Goal: Information Seeking & Learning: Find contact information

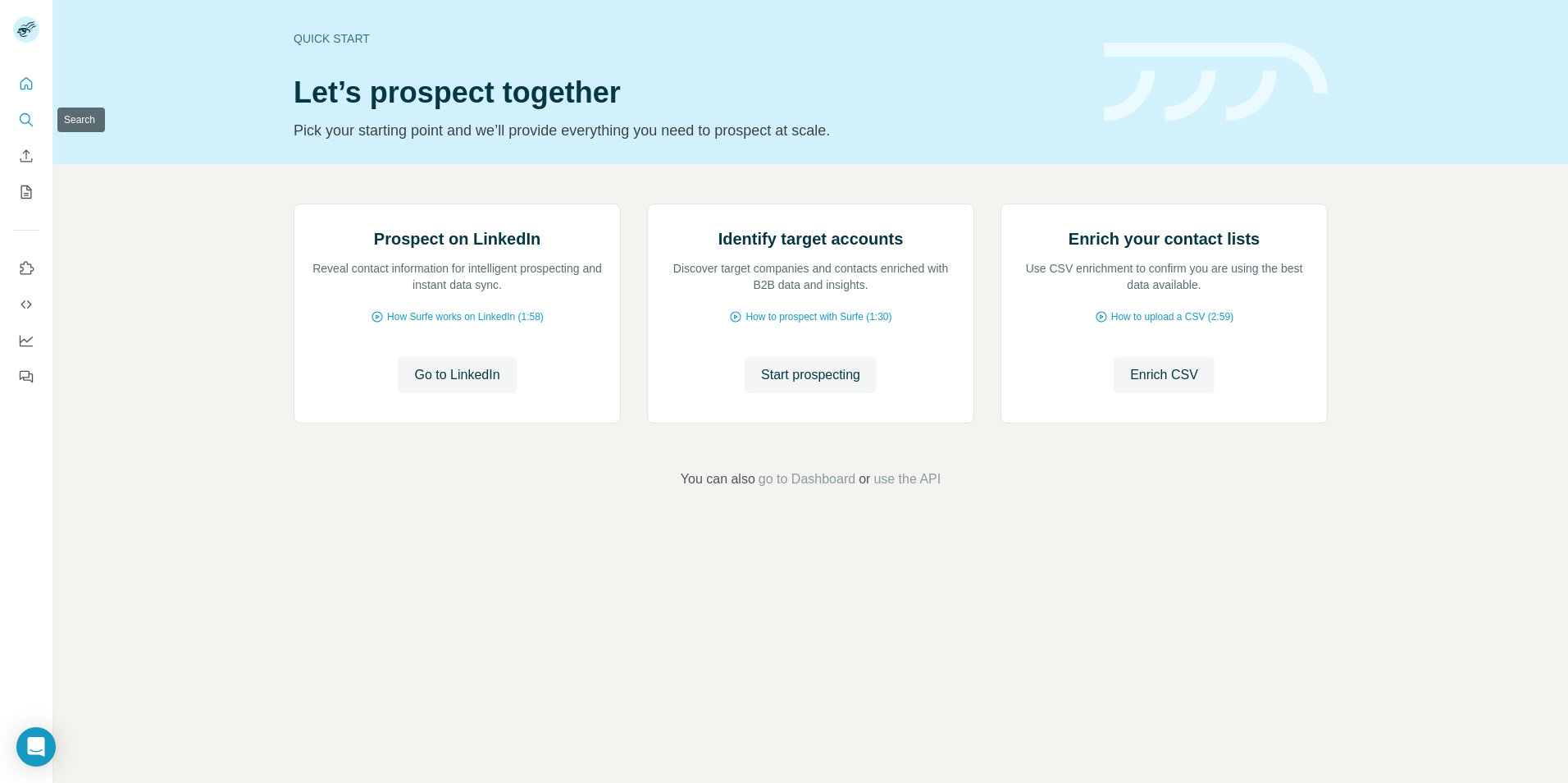
click at [35, 119] on button "Search" at bounding box center [27, 120] width 27 height 29
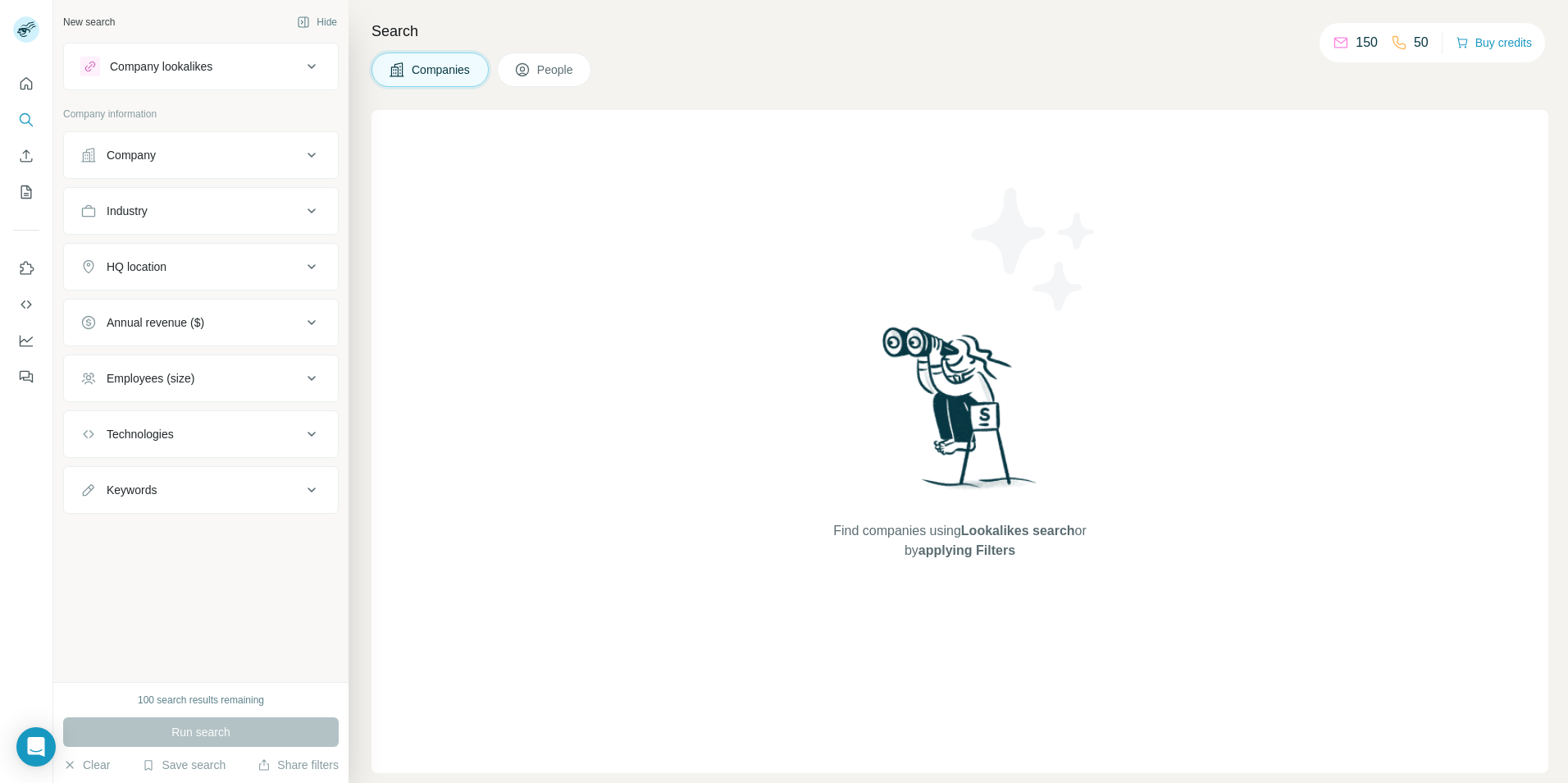
click at [293, 152] on div "Company" at bounding box center [191, 155] width 221 height 17
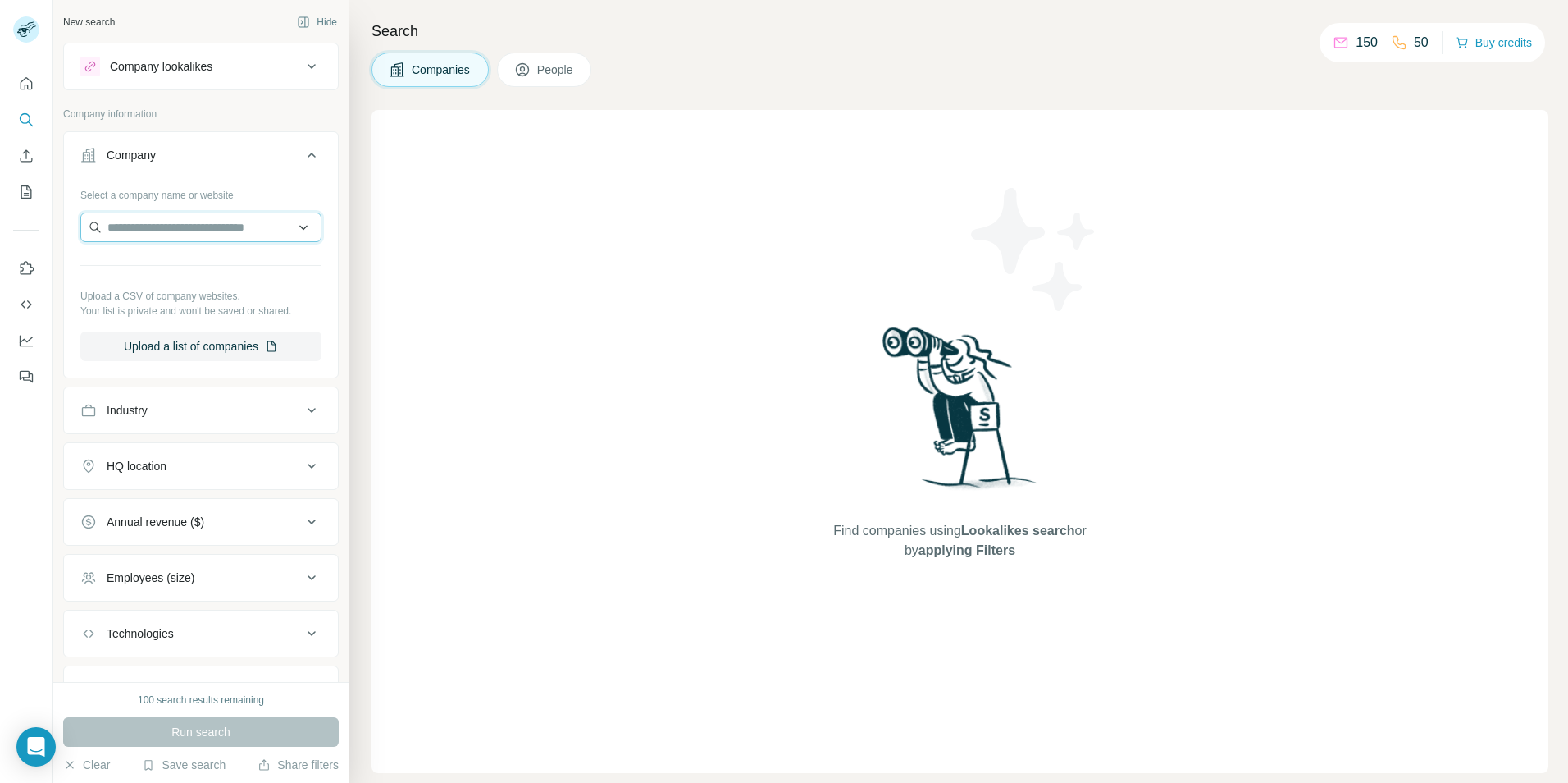
click at [200, 219] on input "text" at bounding box center [201, 227] width 241 height 29
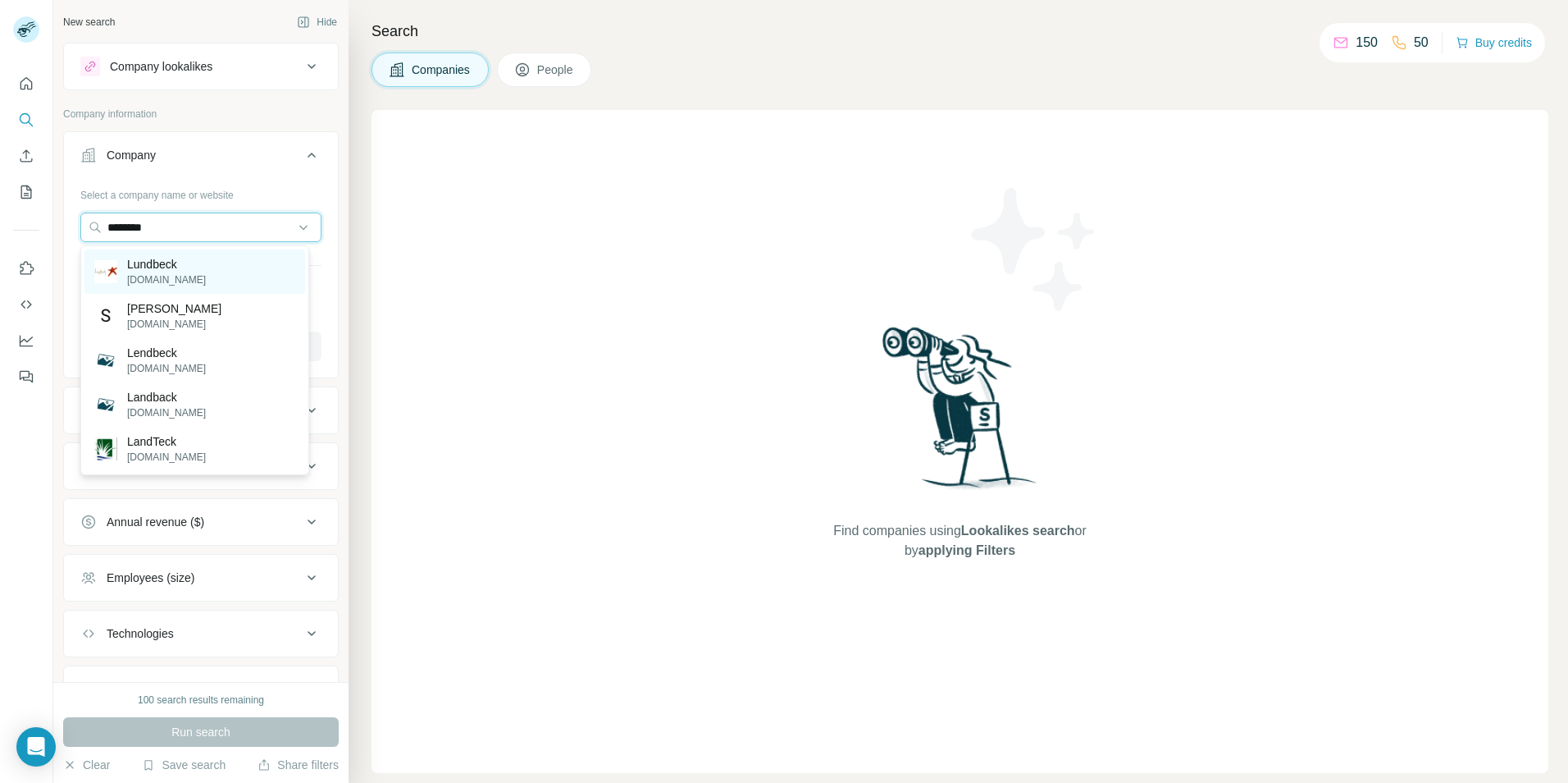
type input "********"
click at [200, 262] on div "[PERSON_NAME][DOMAIN_NAME]" at bounding box center [194, 272] width 220 height 44
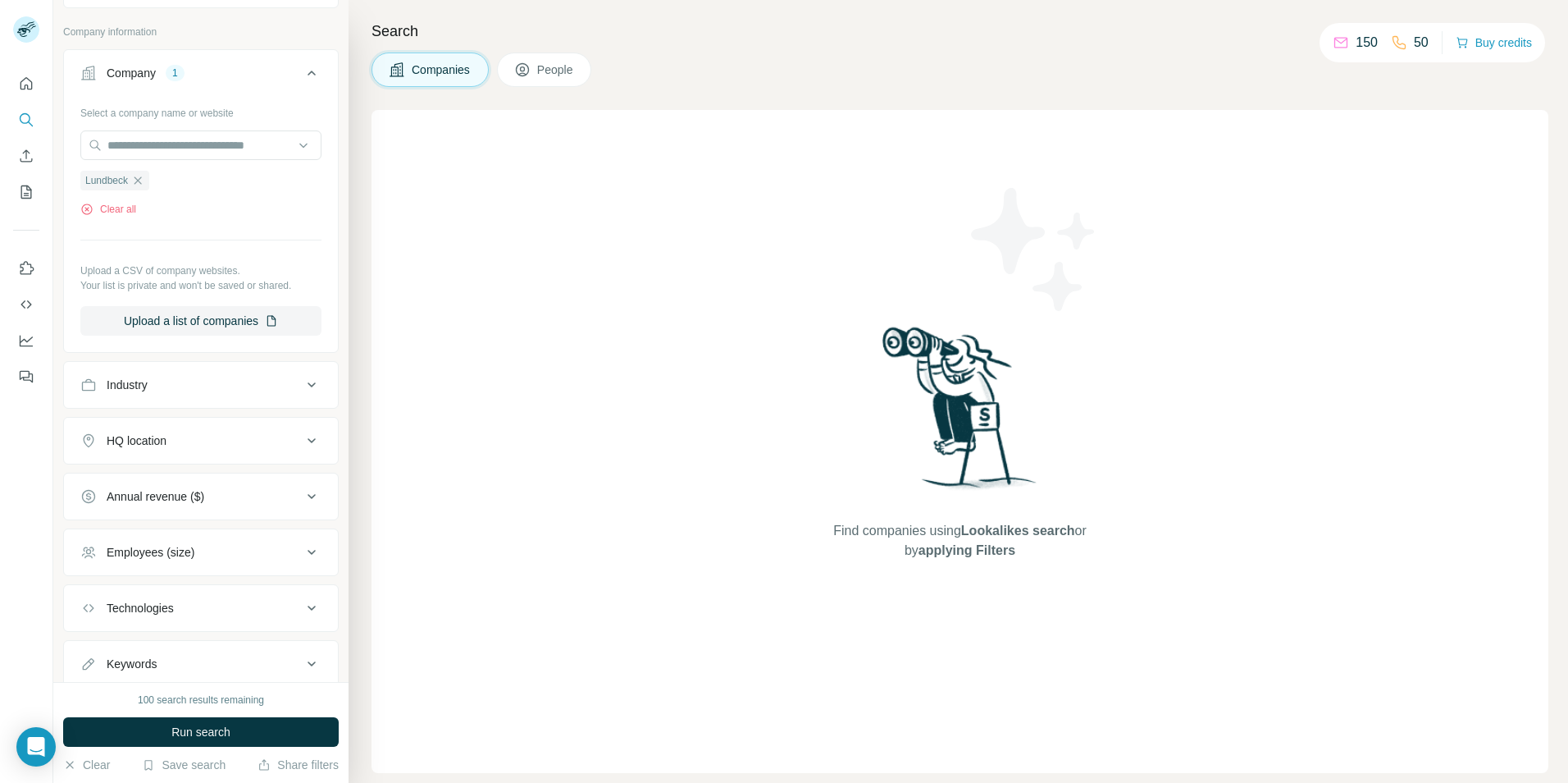
scroll to position [135, 0]
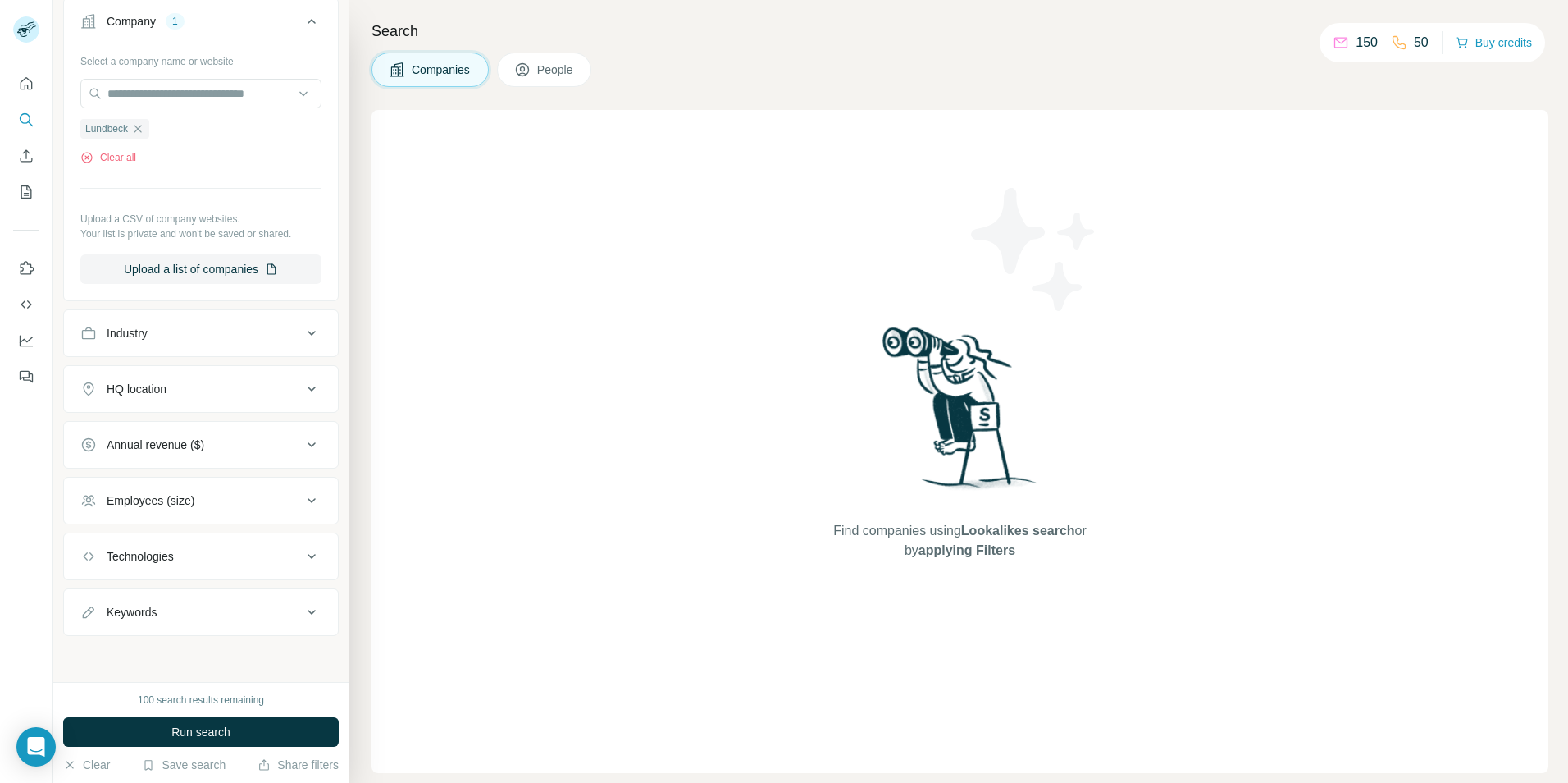
click at [281, 329] on div "Industry" at bounding box center [191, 333] width 221 height 17
click at [228, 548] on div "Employees (size)" at bounding box center [191, 548] width 221 height 17
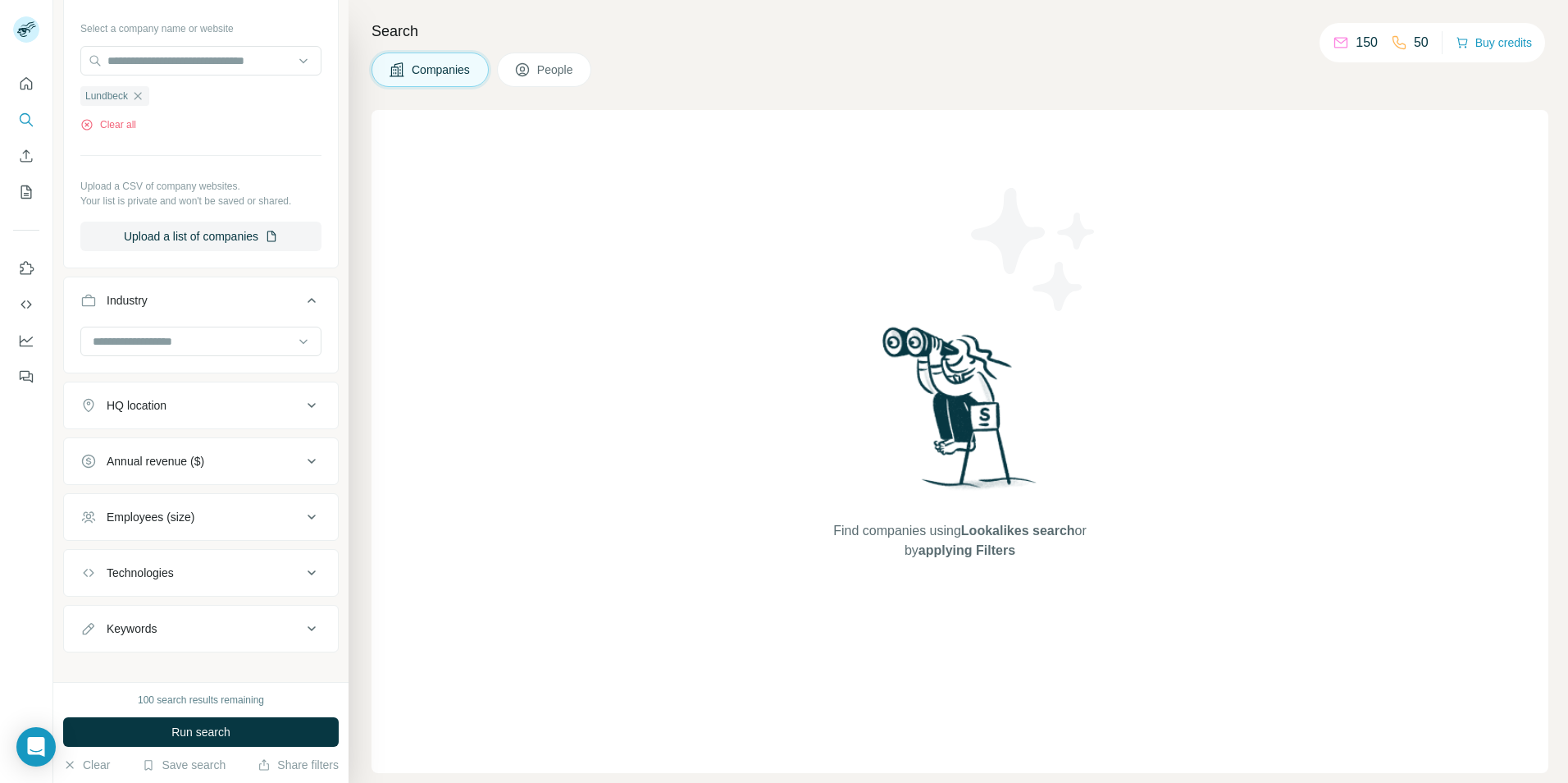
scroll to position [183, 0]
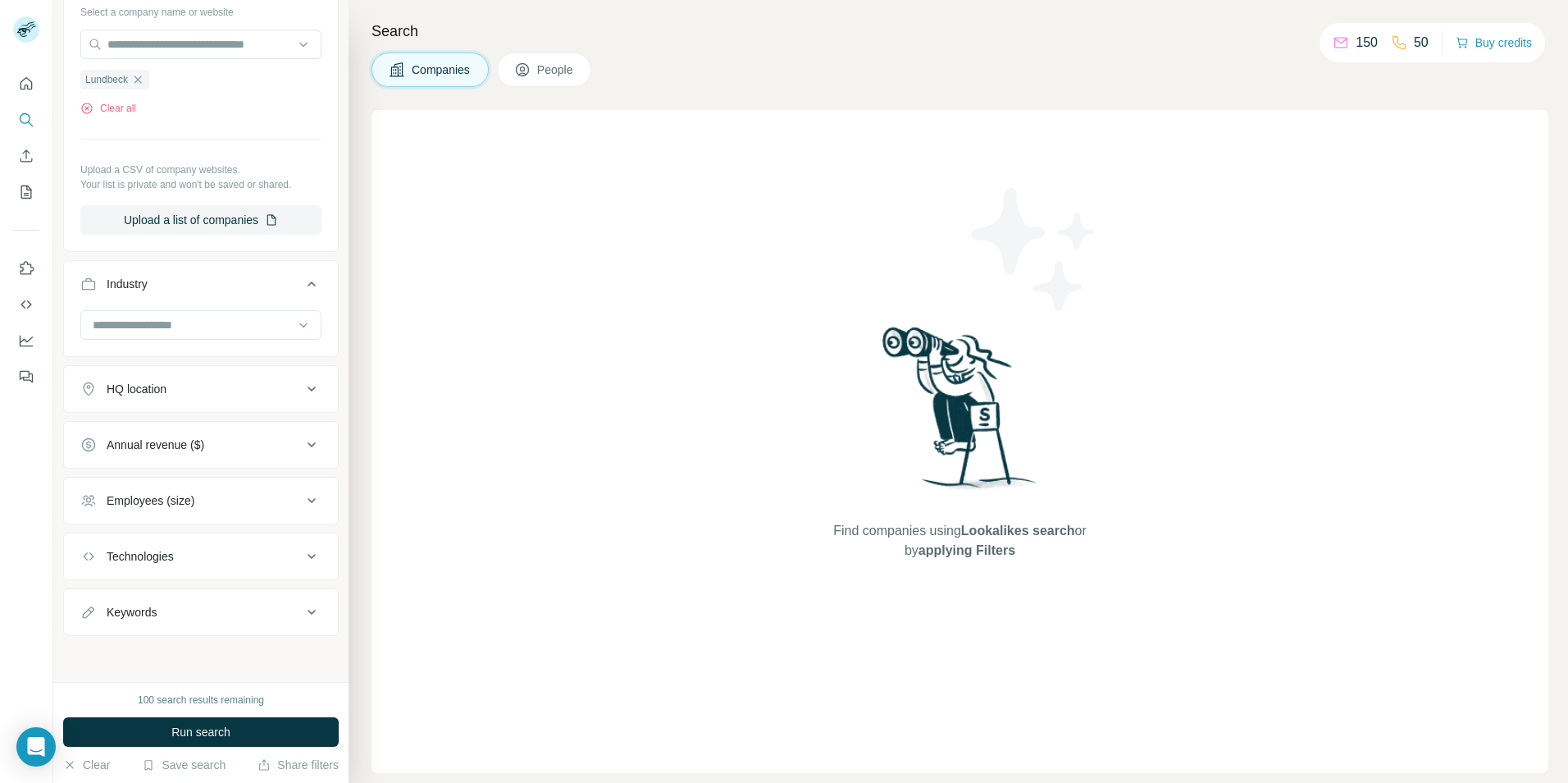
click at [251, 622] on button "Keywords" at bounding box center [200, 612] width 274 height 39
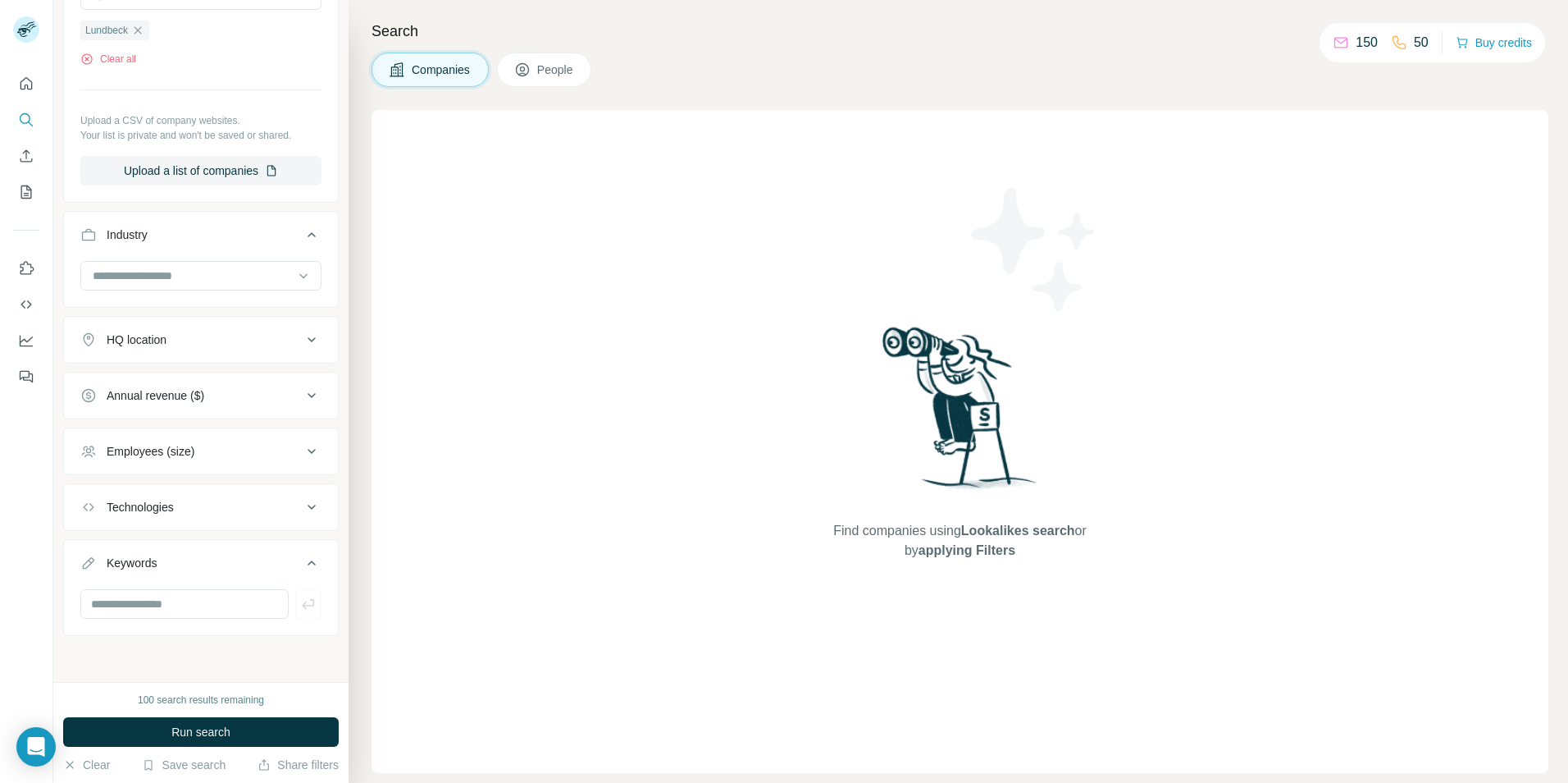
click at [229, 559] on div "Keywords" at bounding box center [191, 562] width 221 height 17
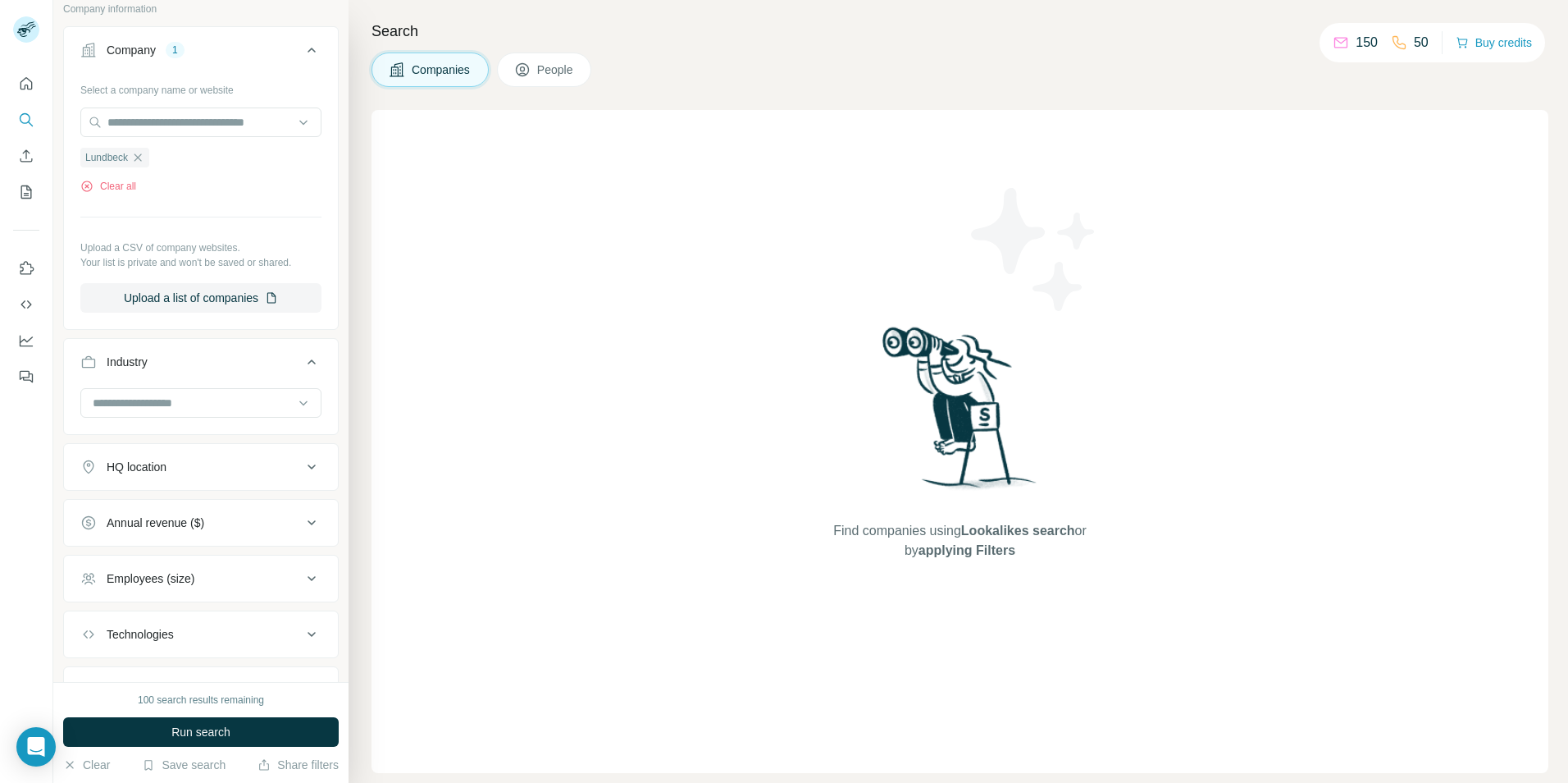
scroll to position [0, 0]
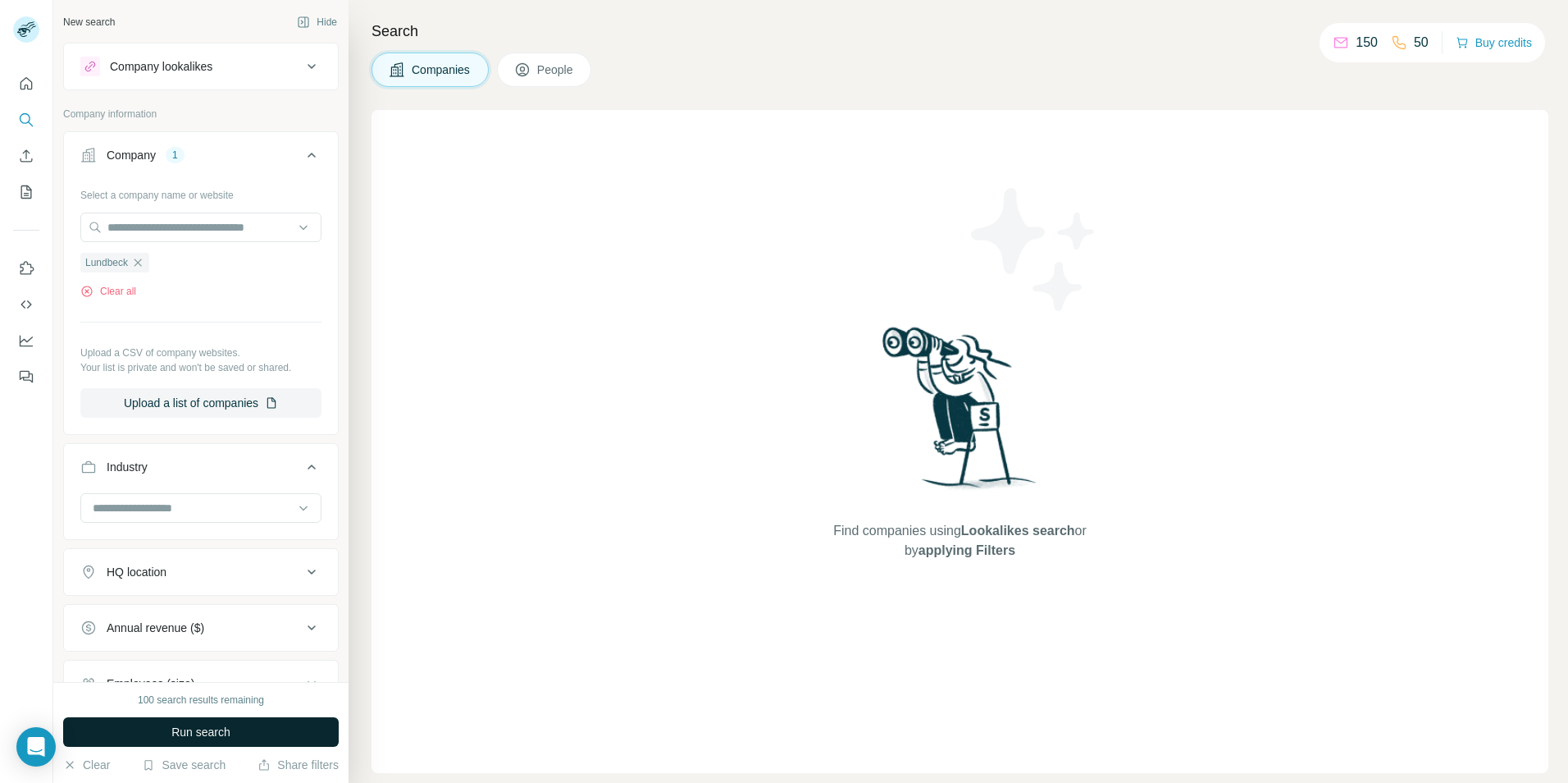
click at [208, 736] on span "Run search" at bounding box center [201, 732] width 59 height 17
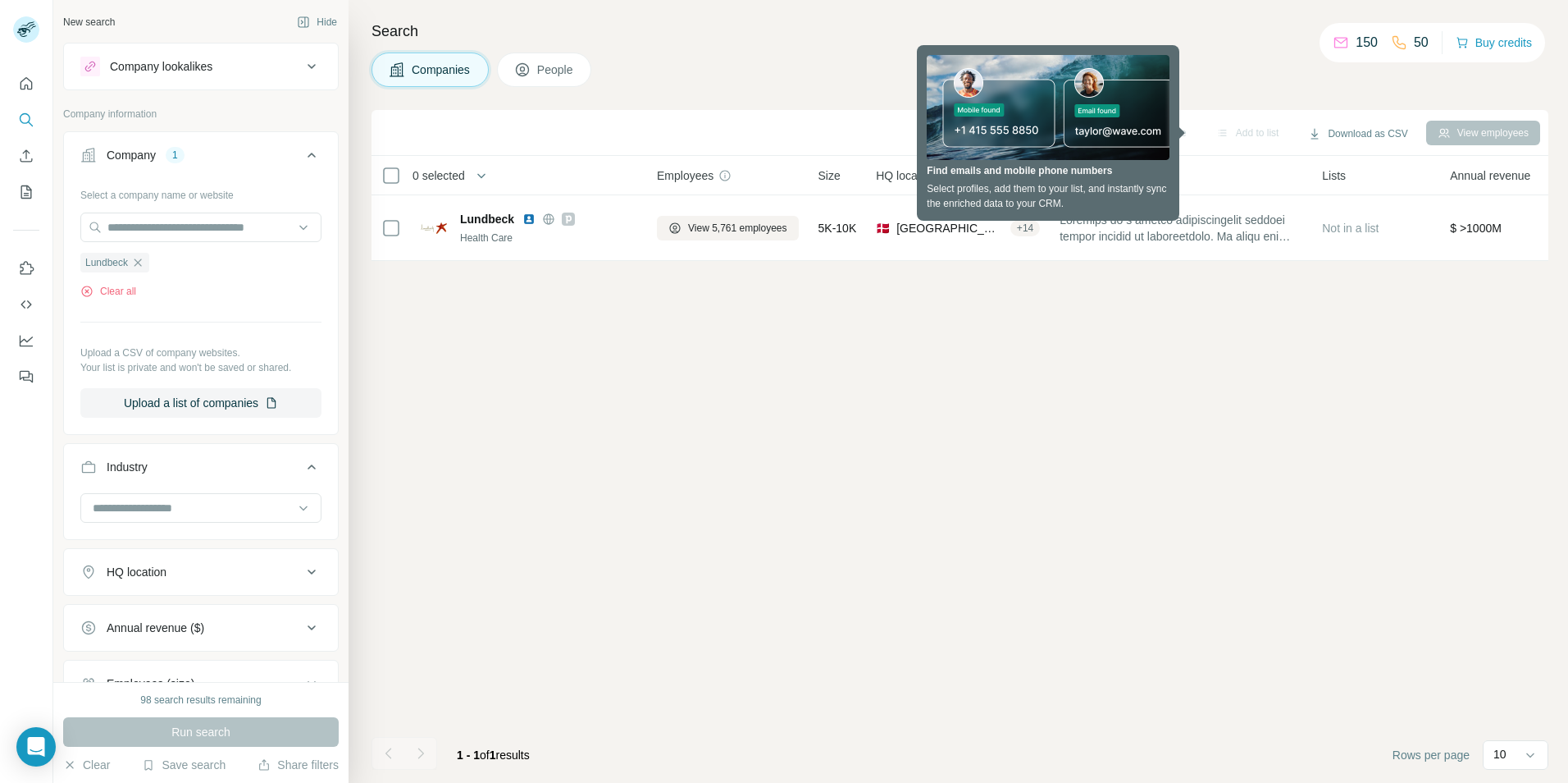
click at [553, 72] on span "People" at bounding box center [556, 69] width 38 height 17
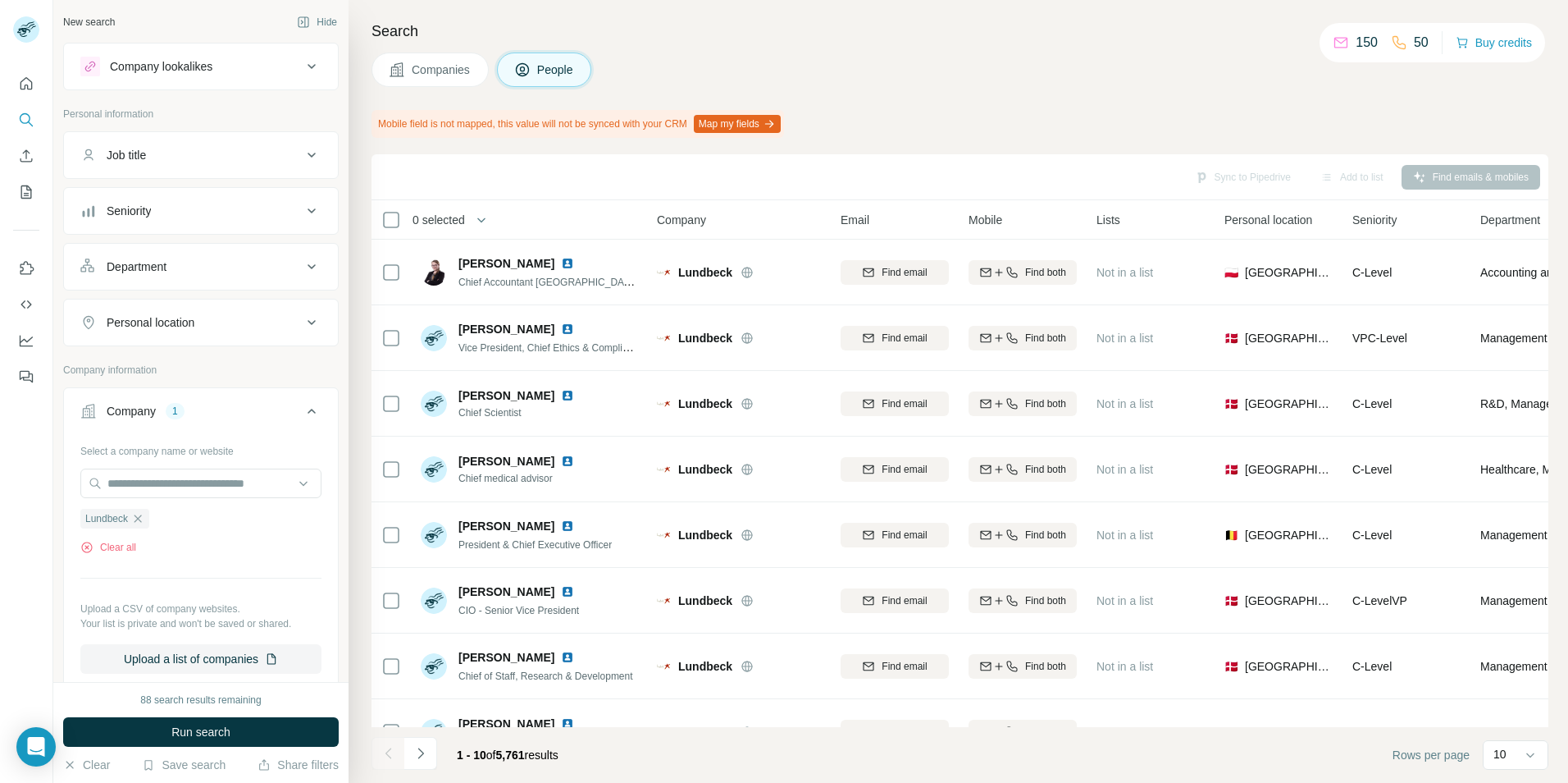
click at [307, 154] on icon at bounding box center [311, 155] width 8 height 5
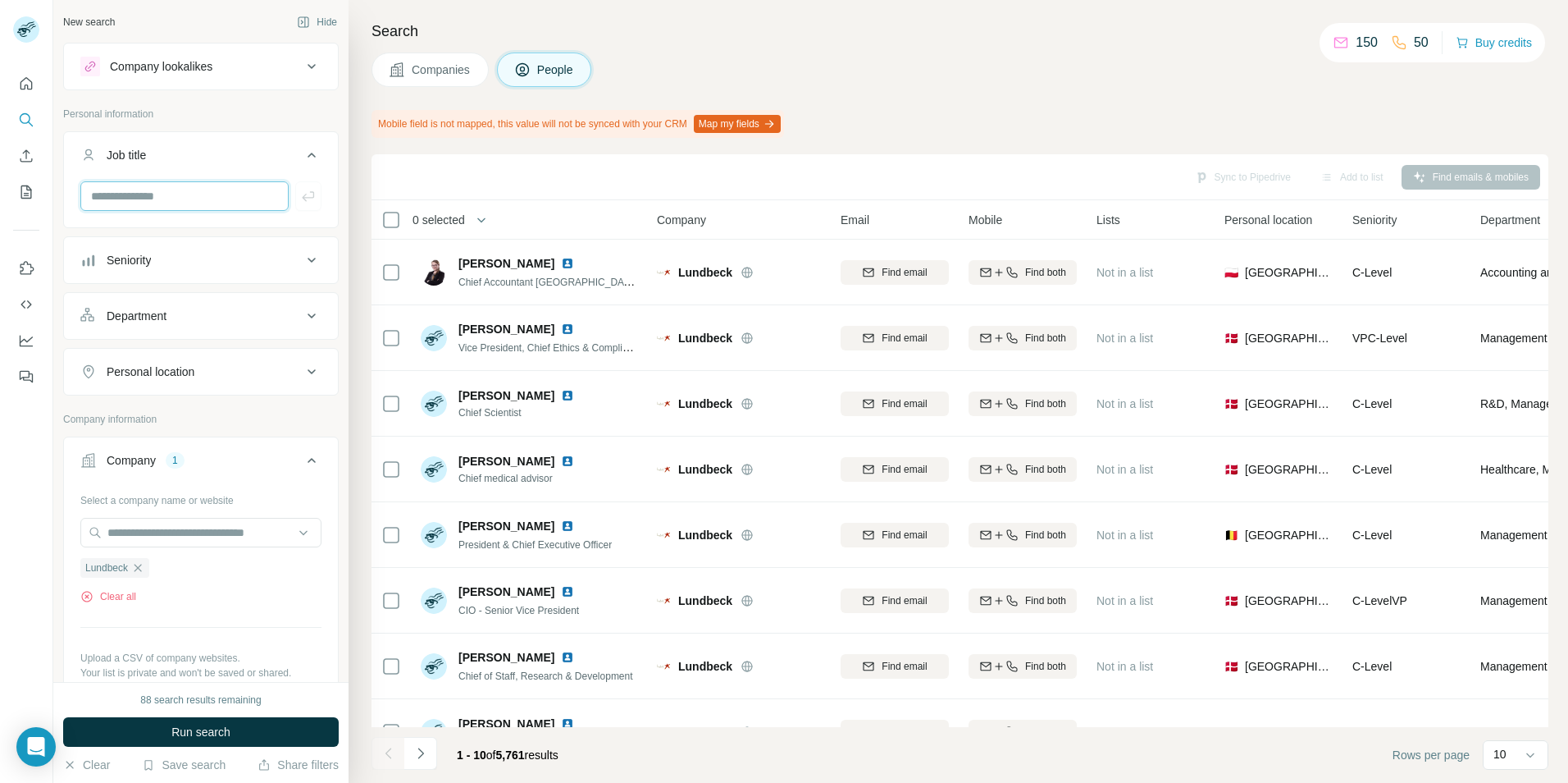
click at [210, 190] on input "text" at bounding box center [184, 196] width 208 height 29
type input "**********"
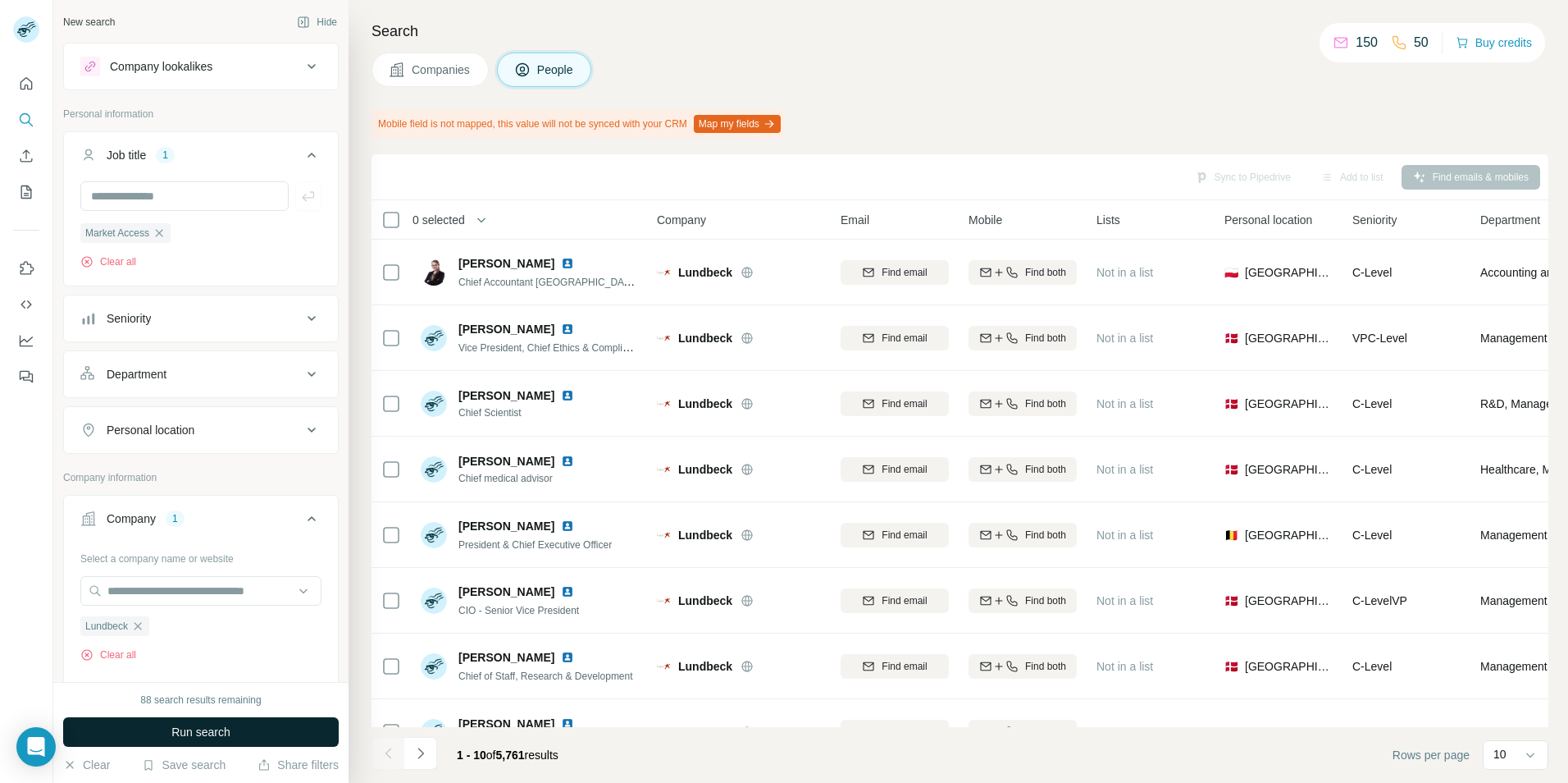
click at [216, 730] on span "Run search" at bounding box center [201, 732] width 59 height 17
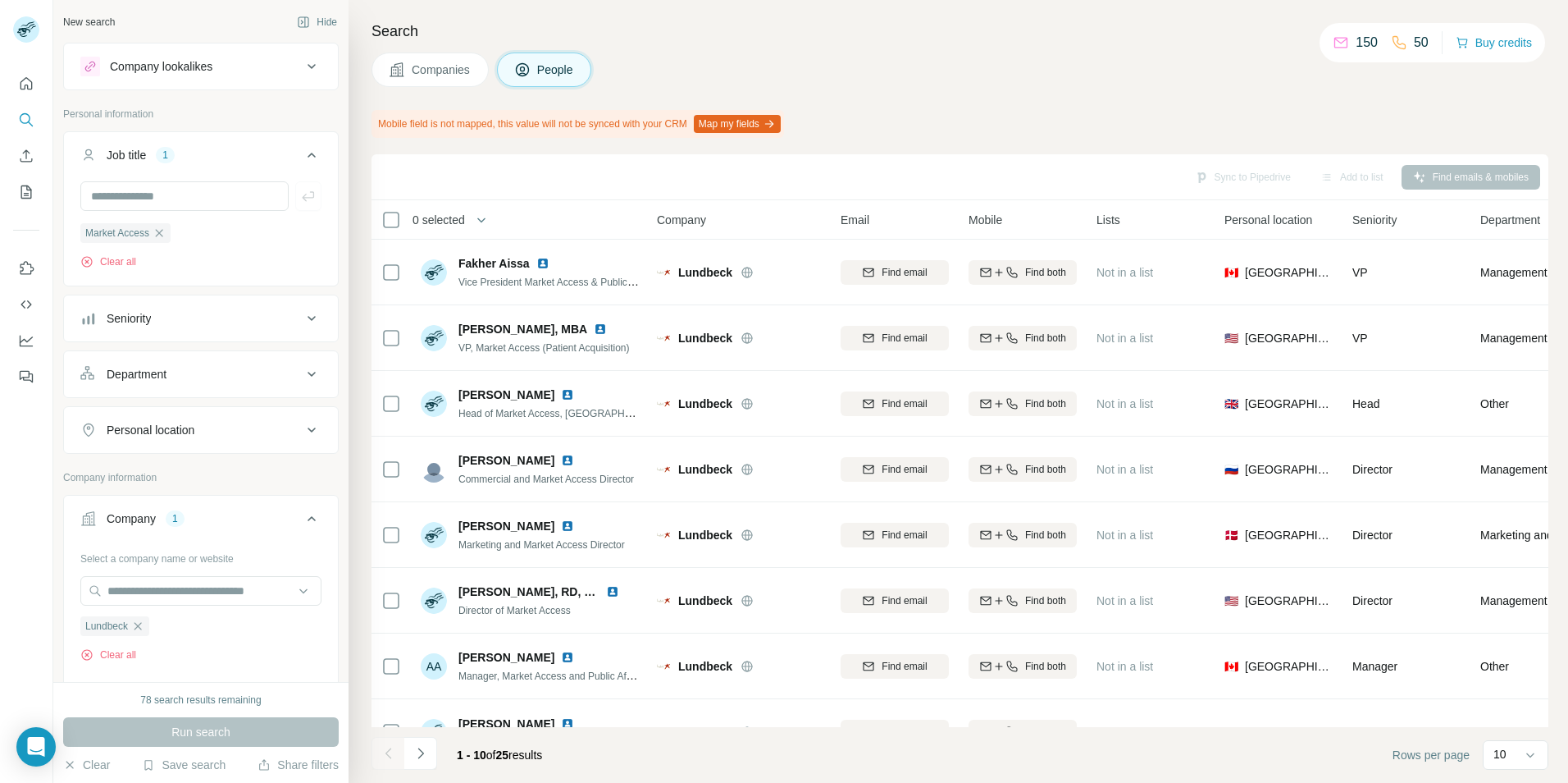
click at [161, 702] on div "78 search results remaining" at bounding box center [200, 700] width 120 height 15
drag, startPoint x: 263, startPoint y: 412, endPoint x: 270, endPoint y: 418, distance: 9.2
click at [263, 415] on button "Personal location" at bounding box center [200, 430] width 274 height 39
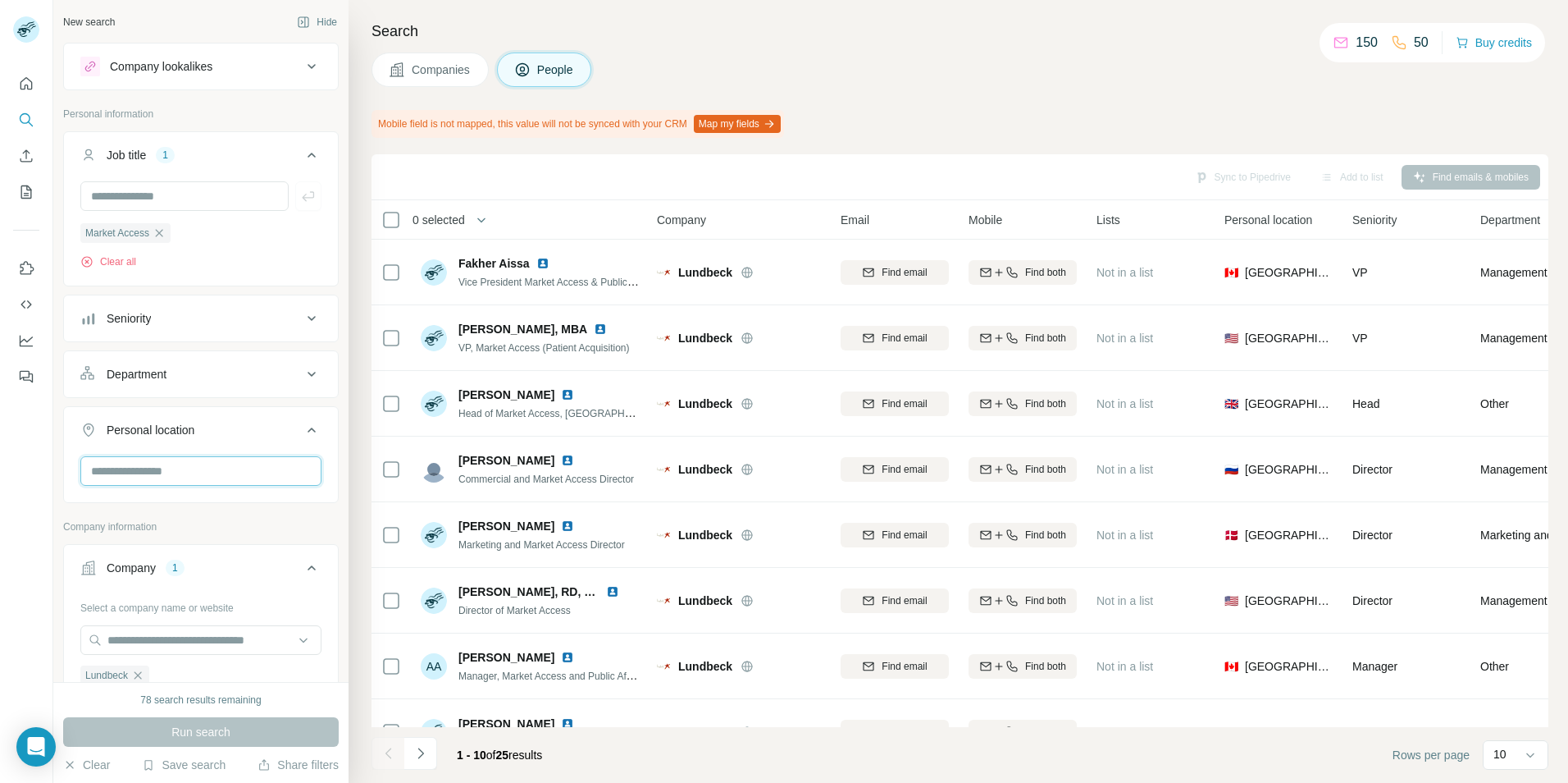
click at [218, 473] on input "text" at bounding box center [201, 470] width 241 height 29
type input "*******"
click at [295, 515] on div "🇩🇪 [GEOGRAPHIC_DATA]" at bounding box center [194, 523] width 220 height 59
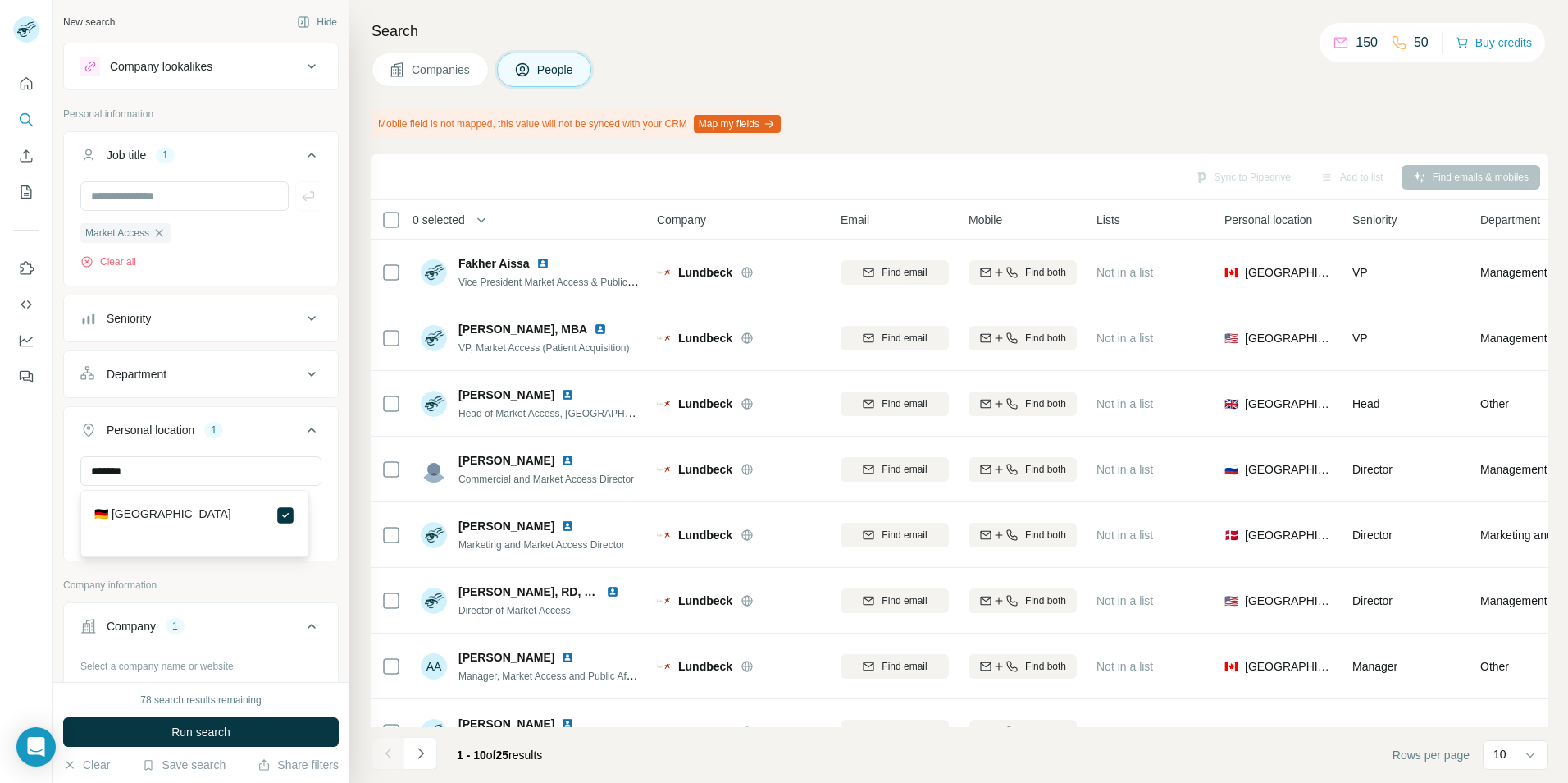
click at [263, 436] on div "Personal location 1" at bounding box center [191, 430] width 221 height 17
click at [267, 434] on div "Personal location 1" at bounding box center [191, 430] width 221 height 17
click at [205, 480] on input "text" at bounding box center [201, 470] width 241 height 29
type input "**********"
click at [273, 421] on button "Personal location 2" at bounding box center [200, 433] width 274 height 46
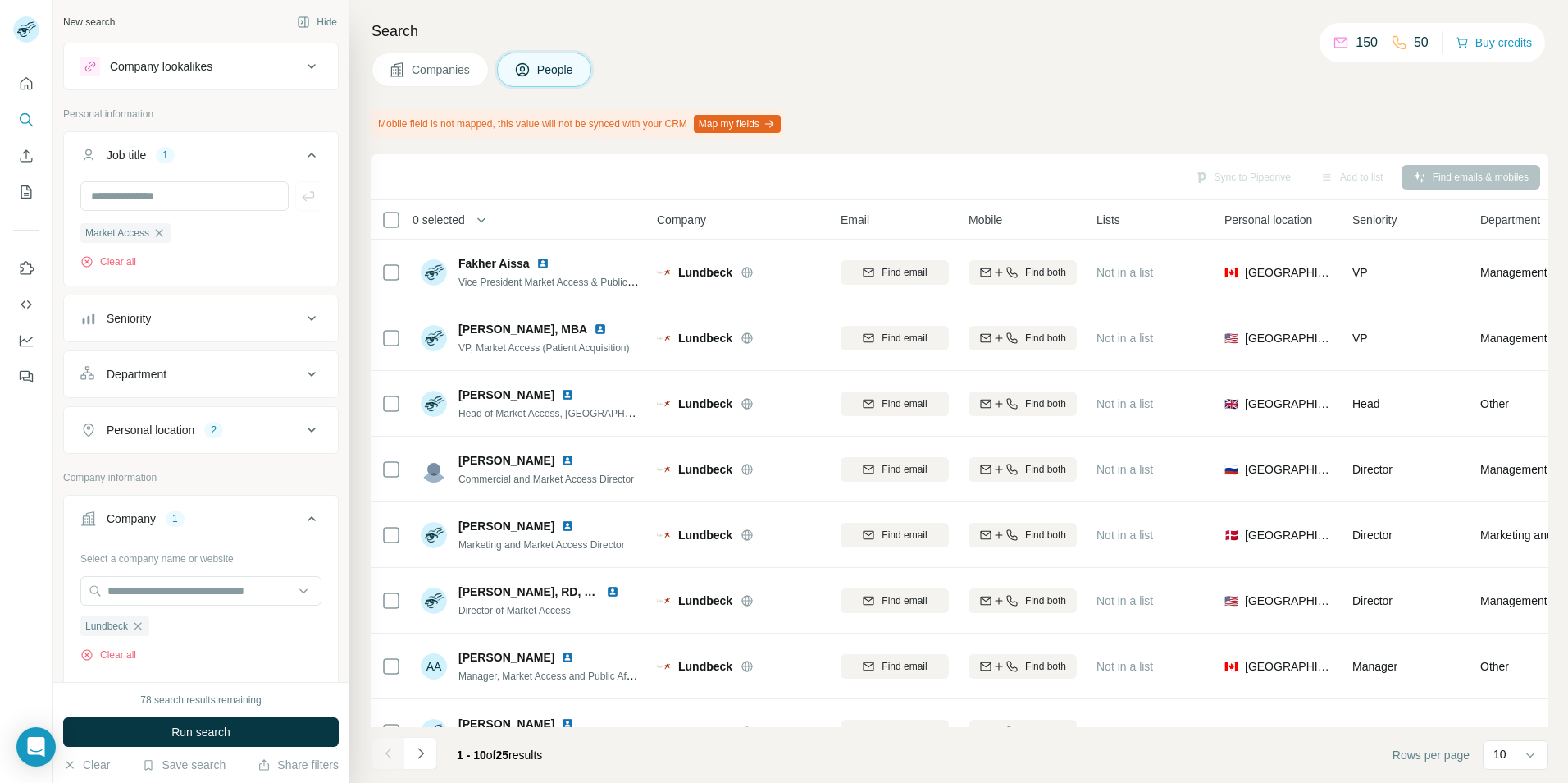
click at [255, 434] on div "Personal location 2" at bounding box center [191, 430] width 221 height 17
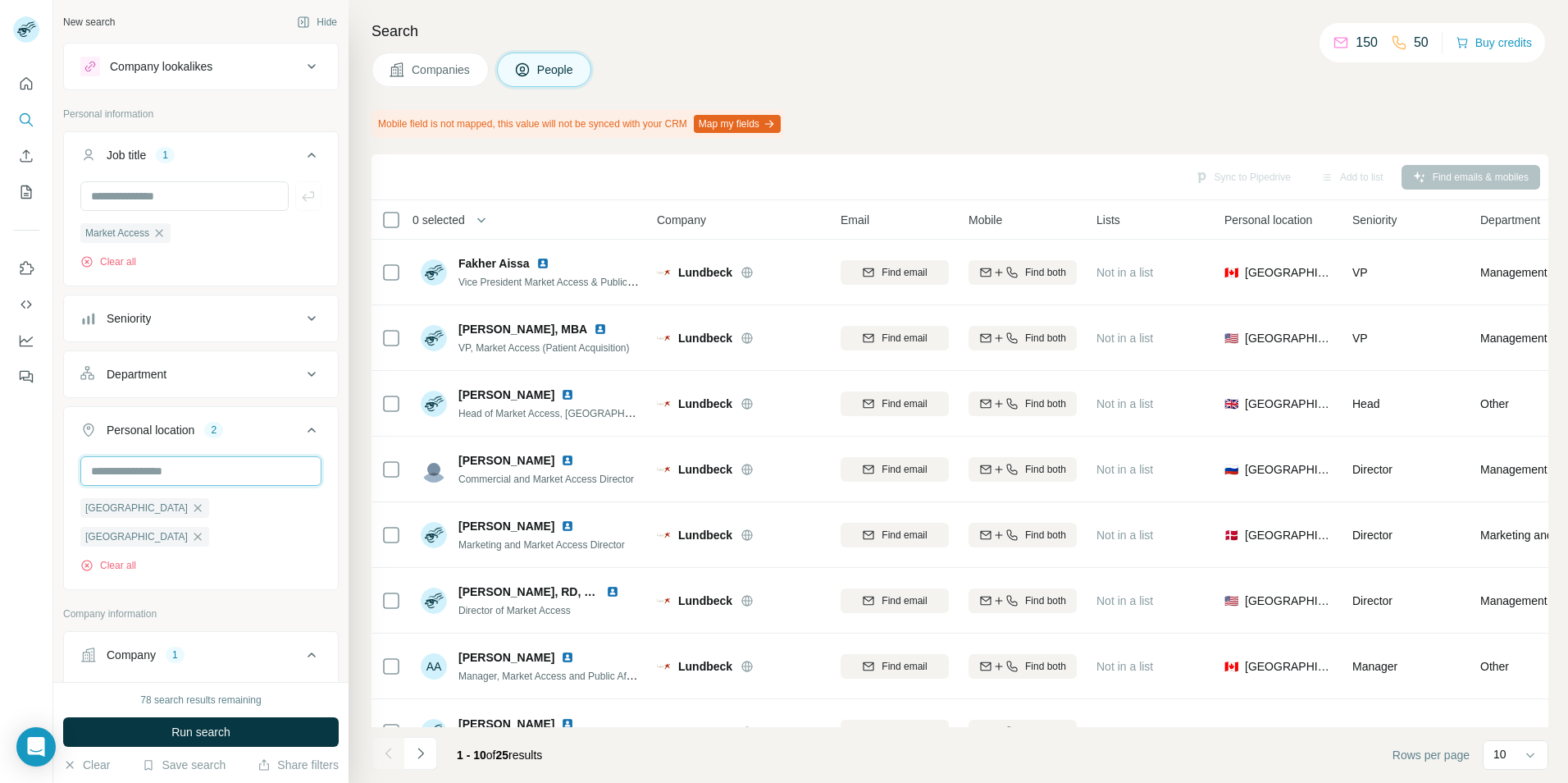
click at [220, 475] on input "text" at bounding box center [201, 470] width 241 height 29
type input "*******"
click at [297, 519] on div "🇦🇹 [GEOGRAPHIC_DATA]" at bounding box center [194, 523] width 220 height 59
click at [262, 416] on button "Personal location 3" at bounding box center [200, 433] width 274 height 46
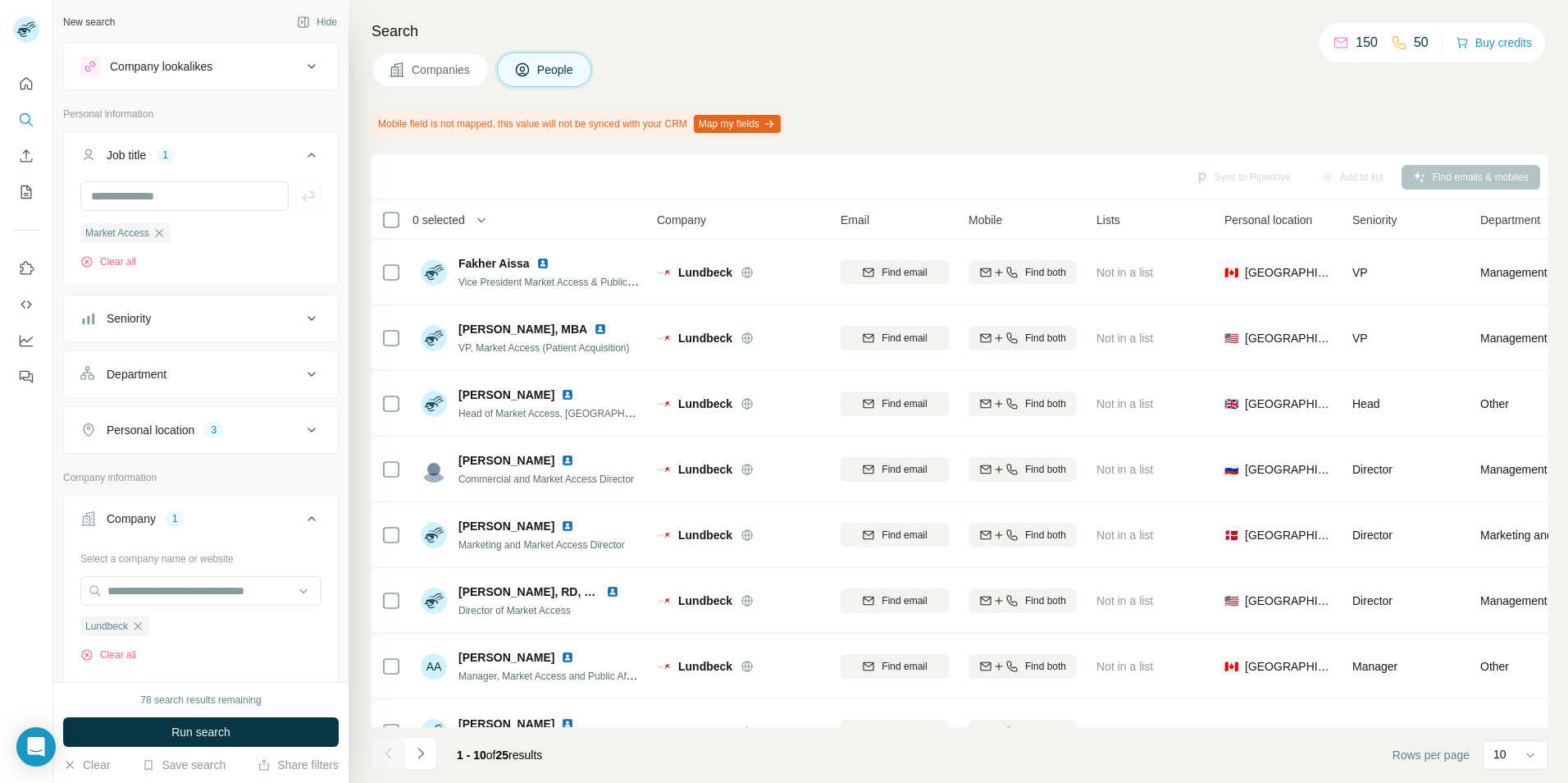
click at [274, 426] on div "Personal location 3" at bounding box center [191, 430] width 221 height 17
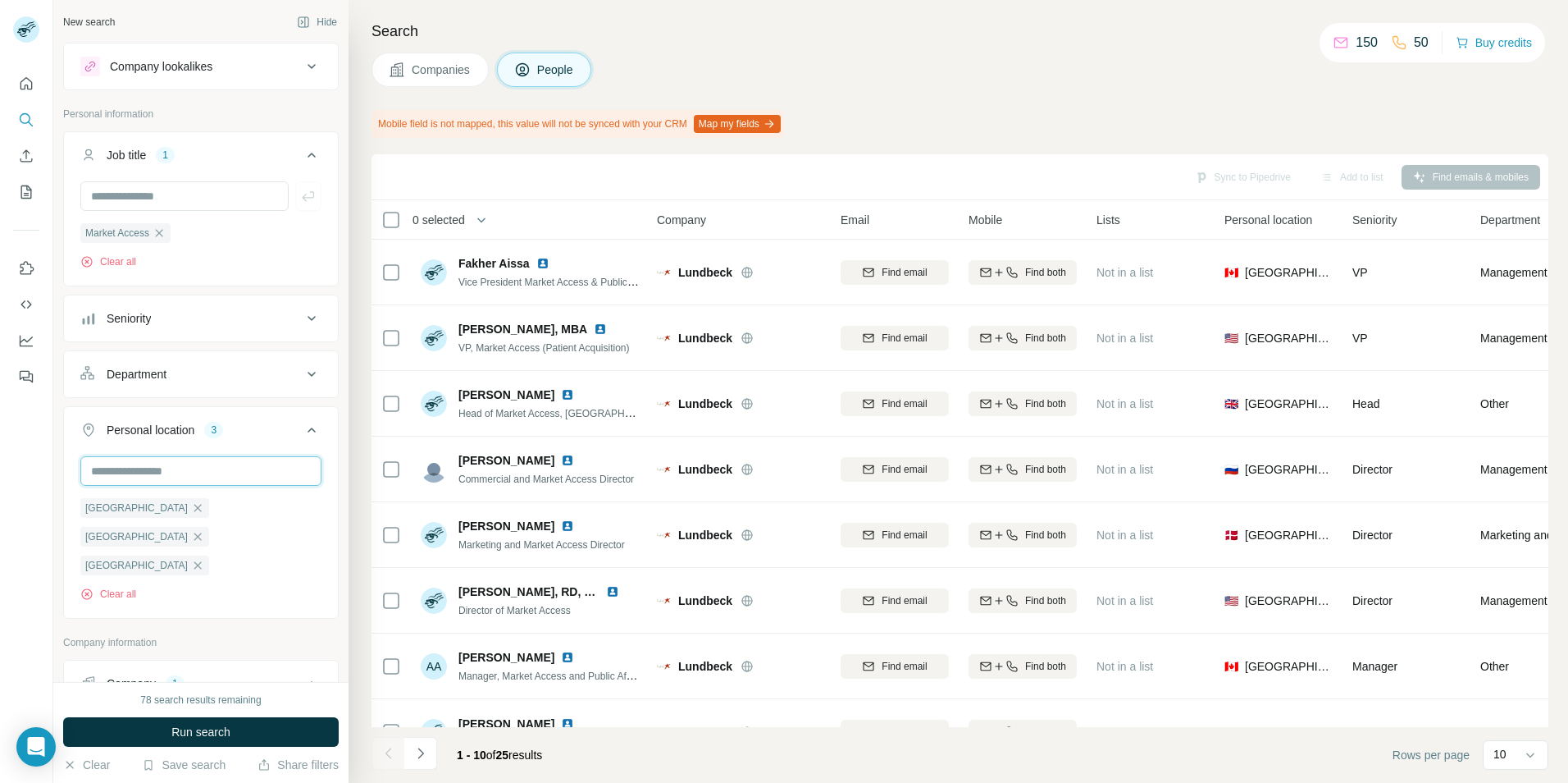
click at [182, 467] on input "text" at bounding box center [201, 470] width 241 height 29
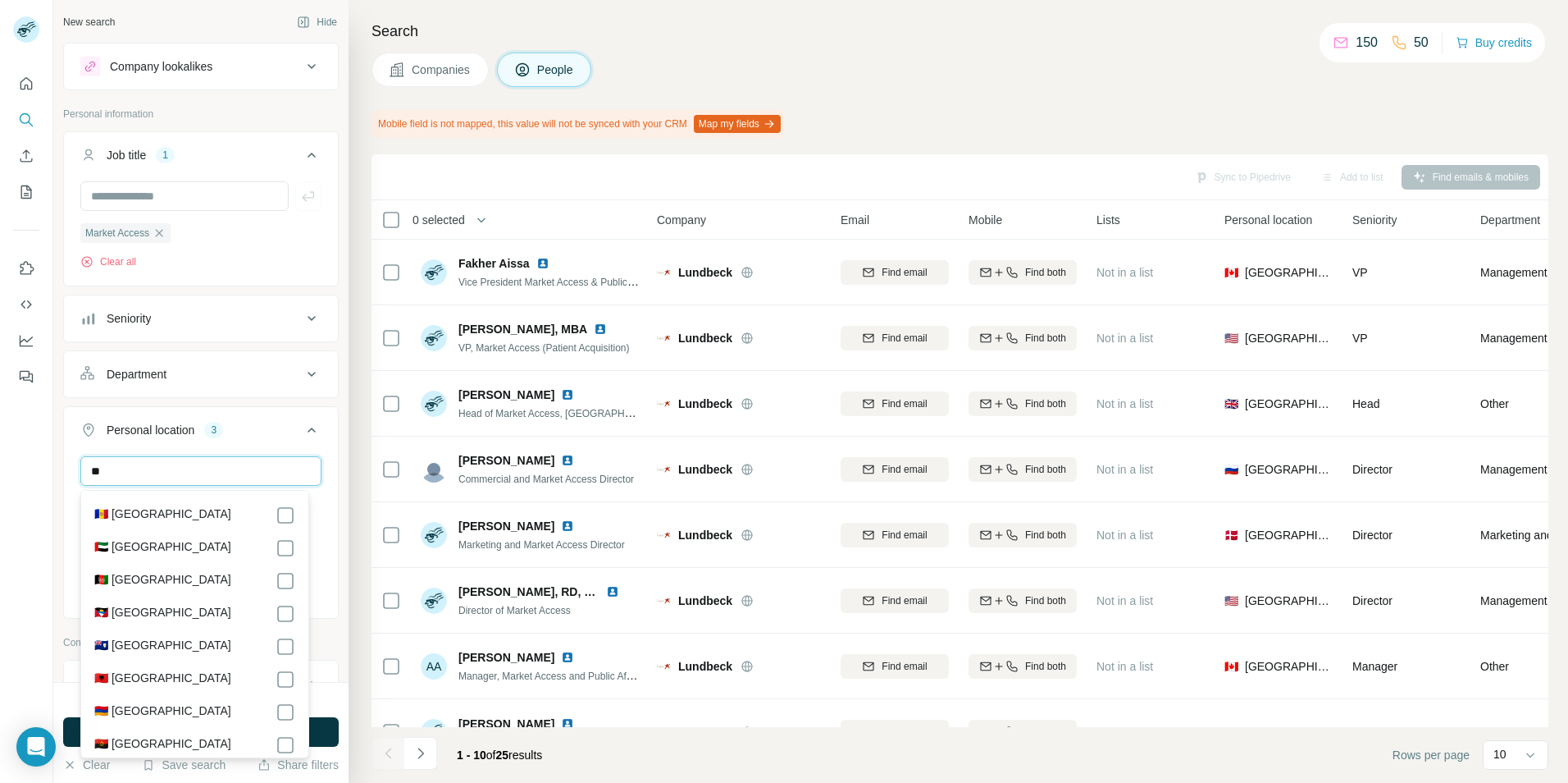
type input "*"
click at [271, 434] on div "Personal location 3" at bounding box center [191, 430] width 221 height 17
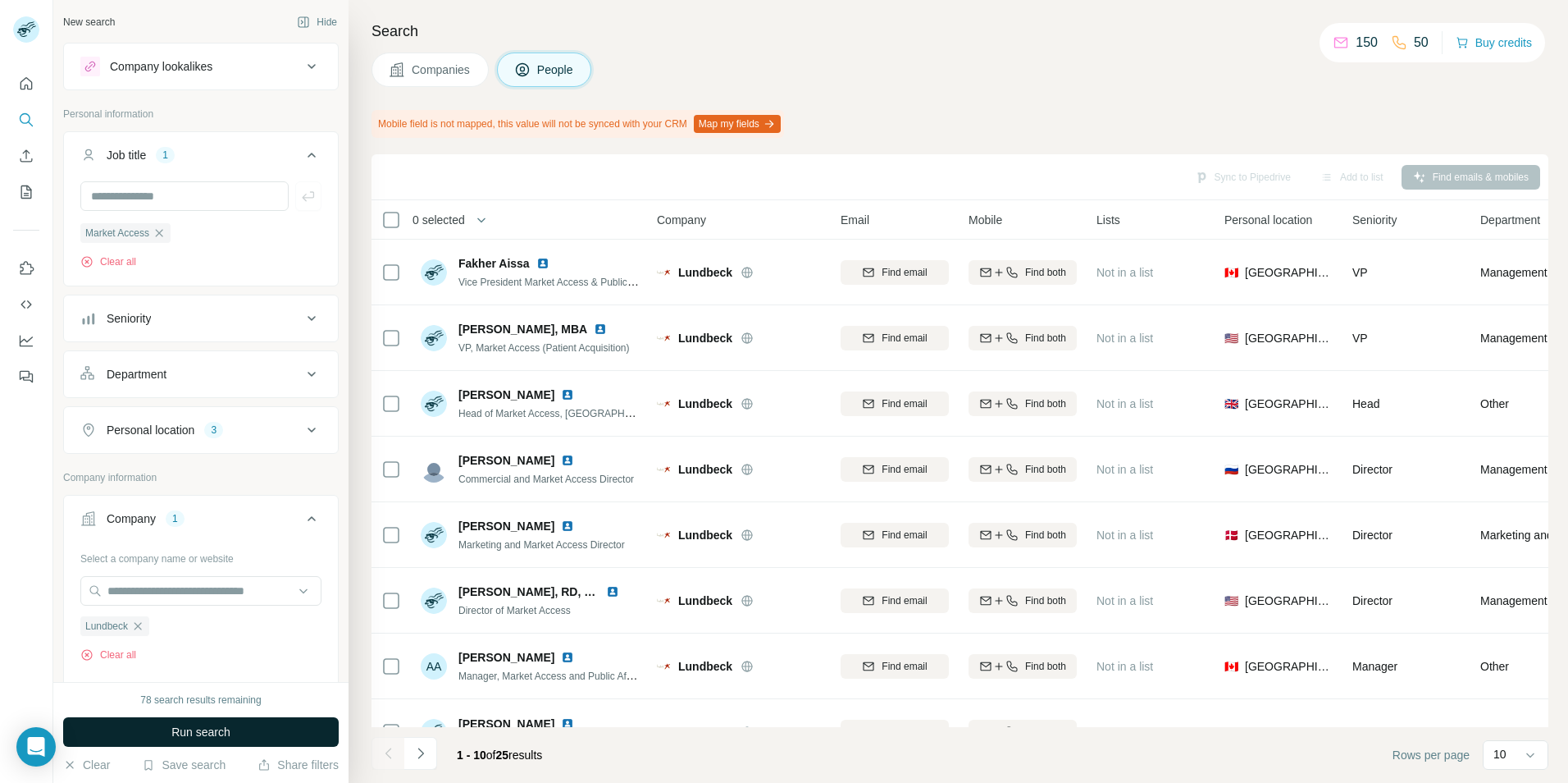
click at [212, 727] on span "Run search" at bounding box center [201, 732] width 59 height 17
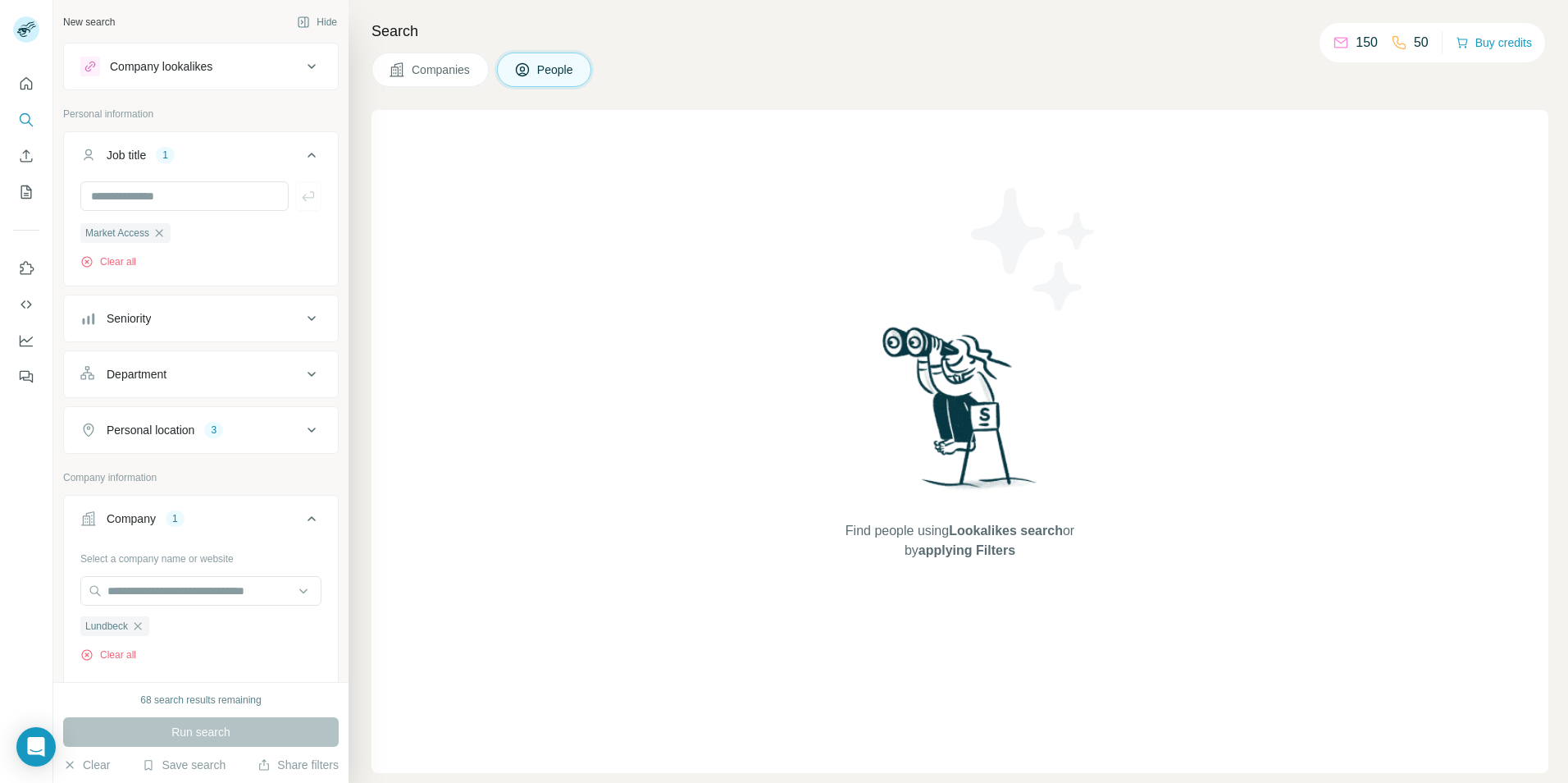
click at [261, 432] on div "Personal location 3" at bounding box center [191, 430] width 221 height 17
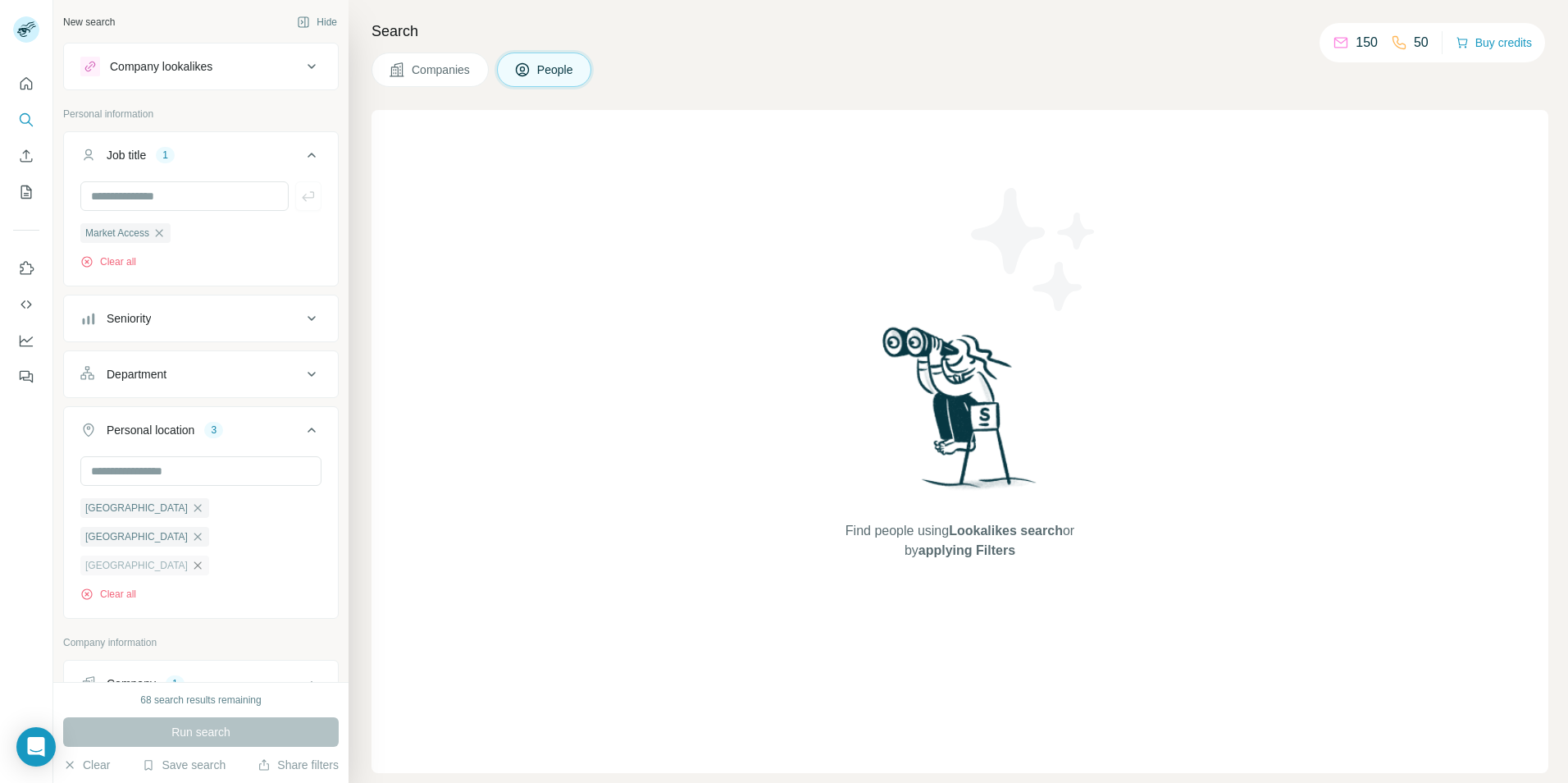
click at [205, 559] on icon "button" at bounding box center [197, 565] width 13 height 13
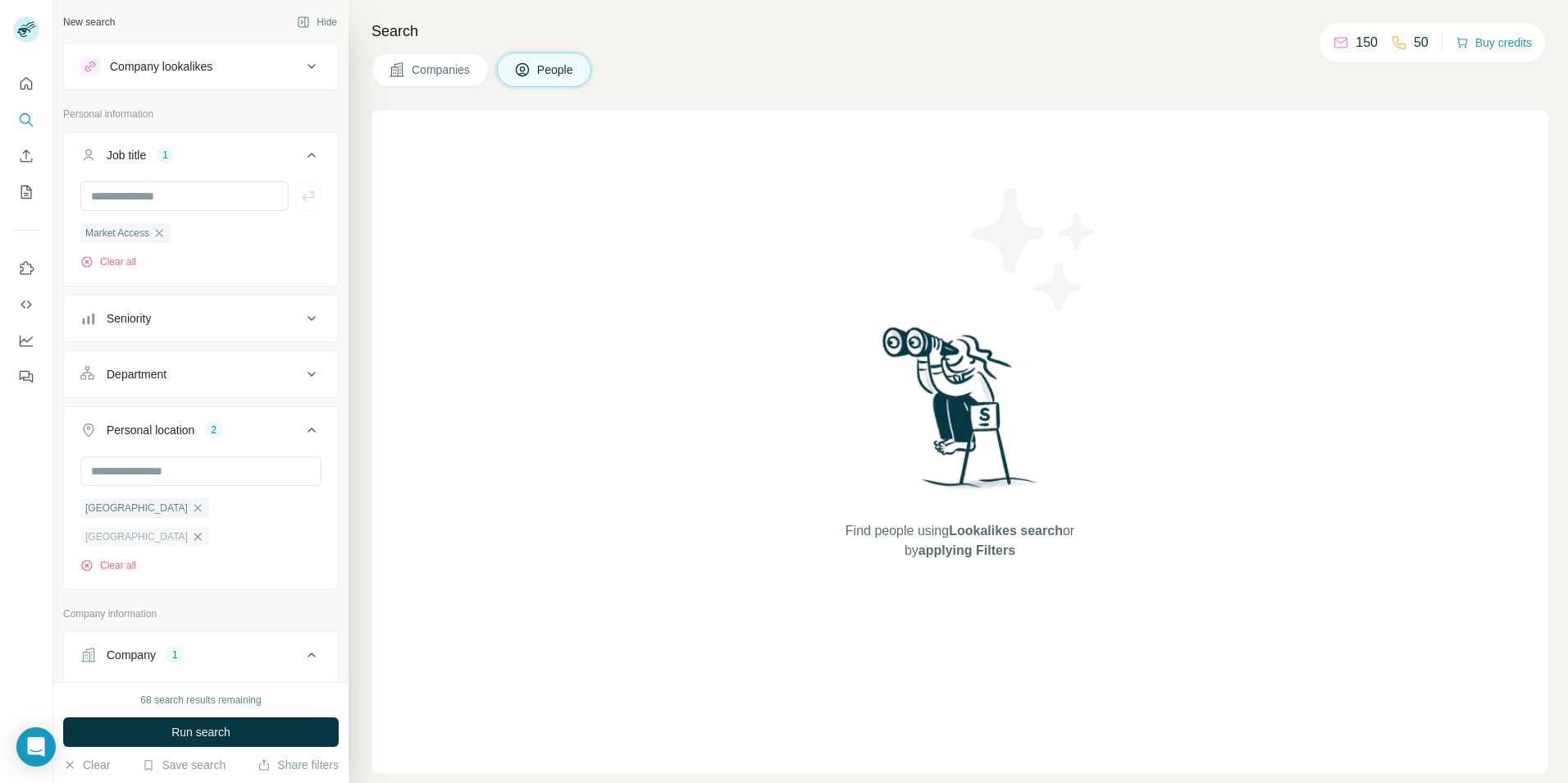
click at [202, 532] on icon "button" at bounding box center [198, 536] width 7 height 7
click at [191, 506] on icon "button" at bounding box center [197, 508] width 13 height 13
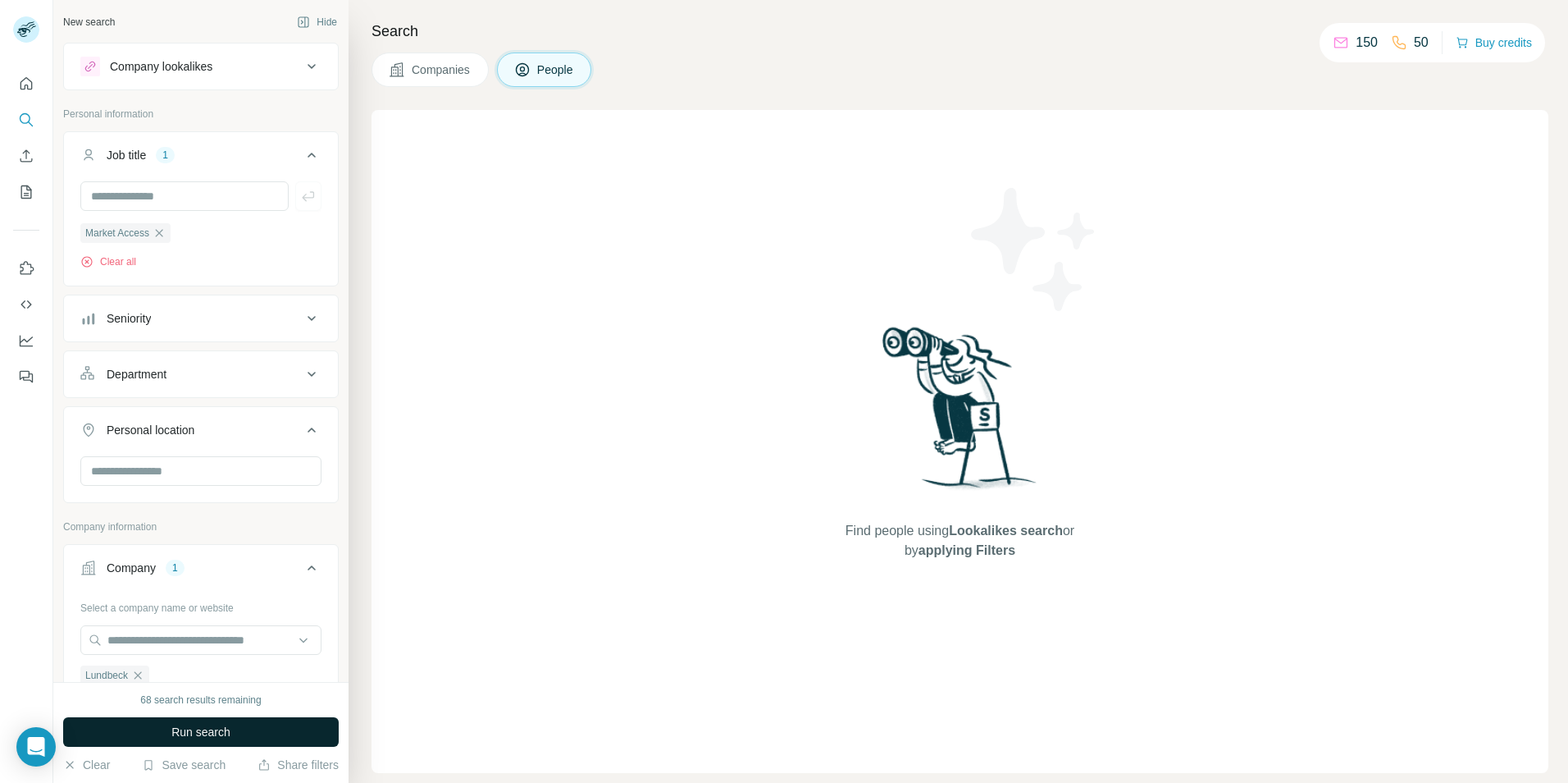
click at [283, 726] on button "Run search" at bounding box center [200, 732] width 275 height 29
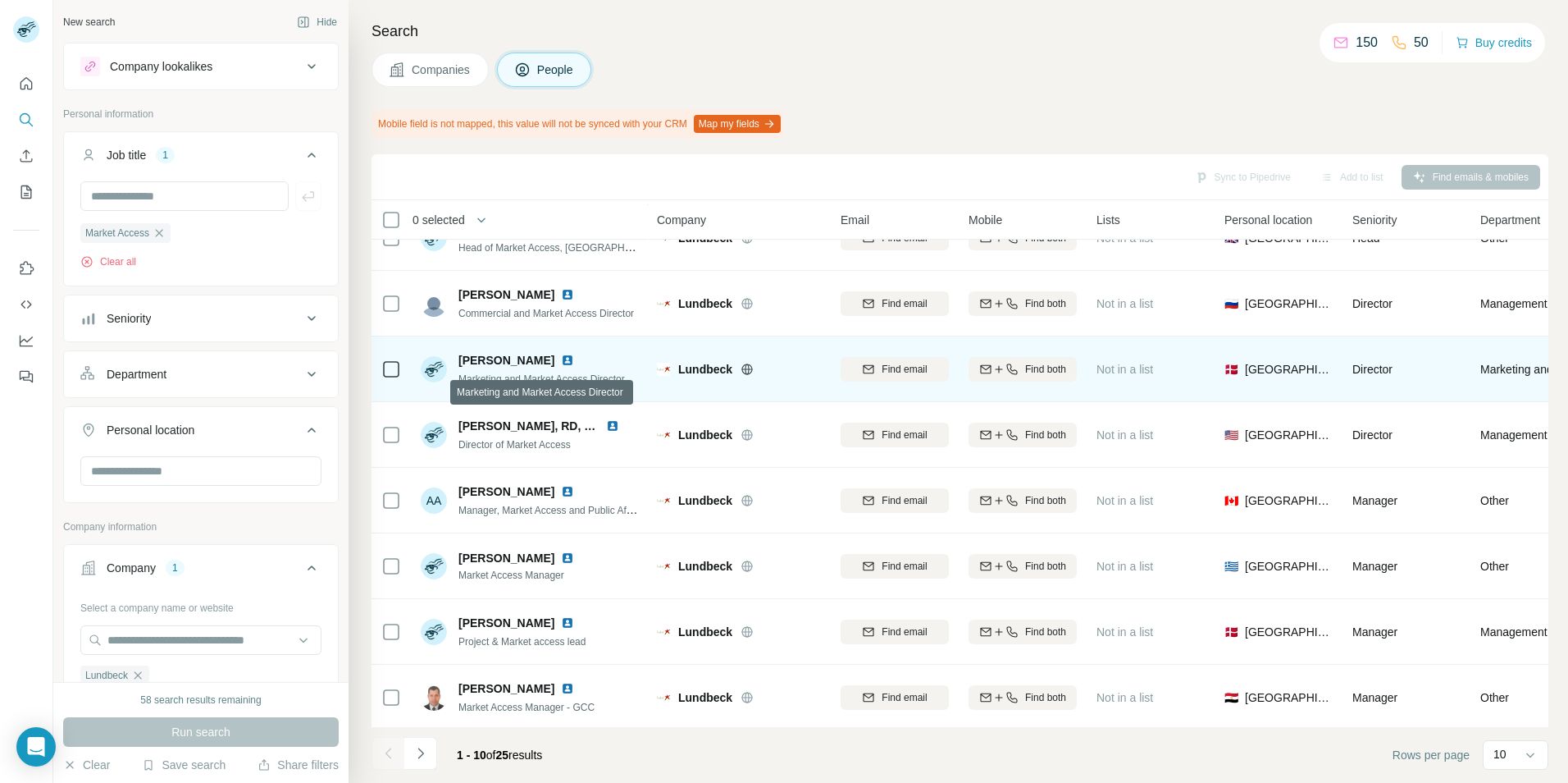
scroll to position [177, 0]
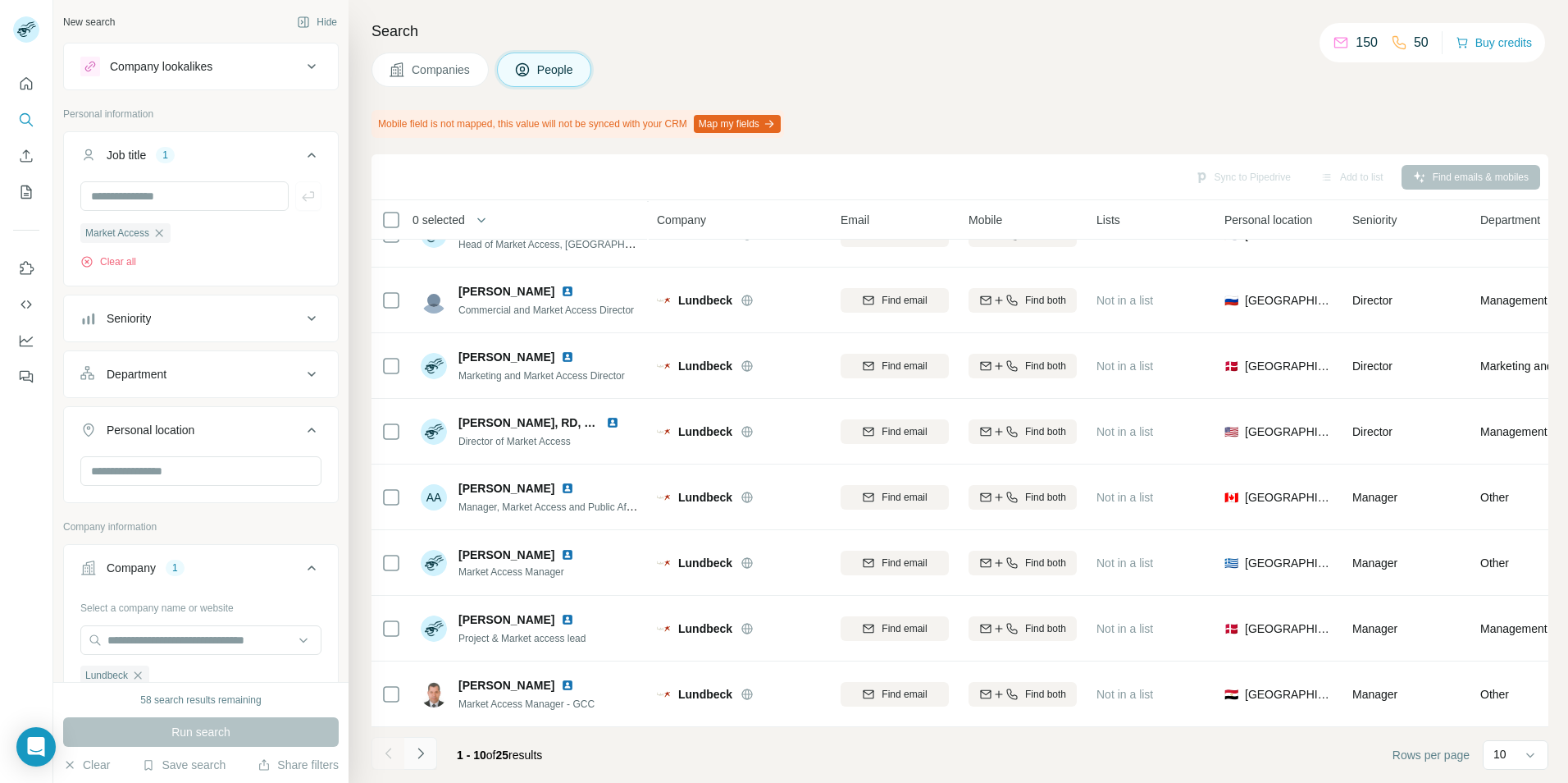
click at [429, 754] on button "Navigate to next page" at bounding box center [421, 753] width 33 height 33
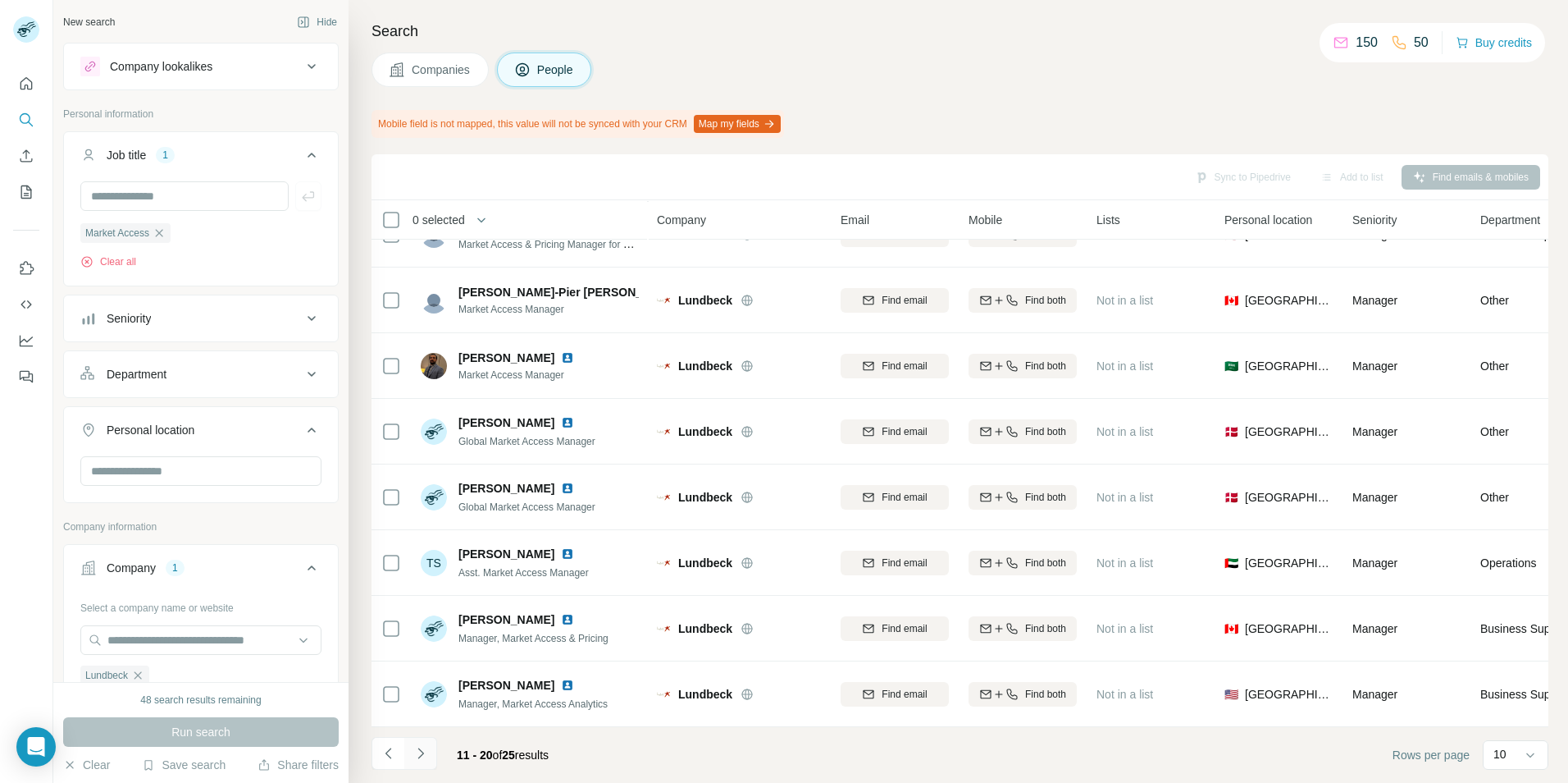
click at [429, 750] on button "Navigate to next page" at bounding box center [421, 753] width 33 height 33
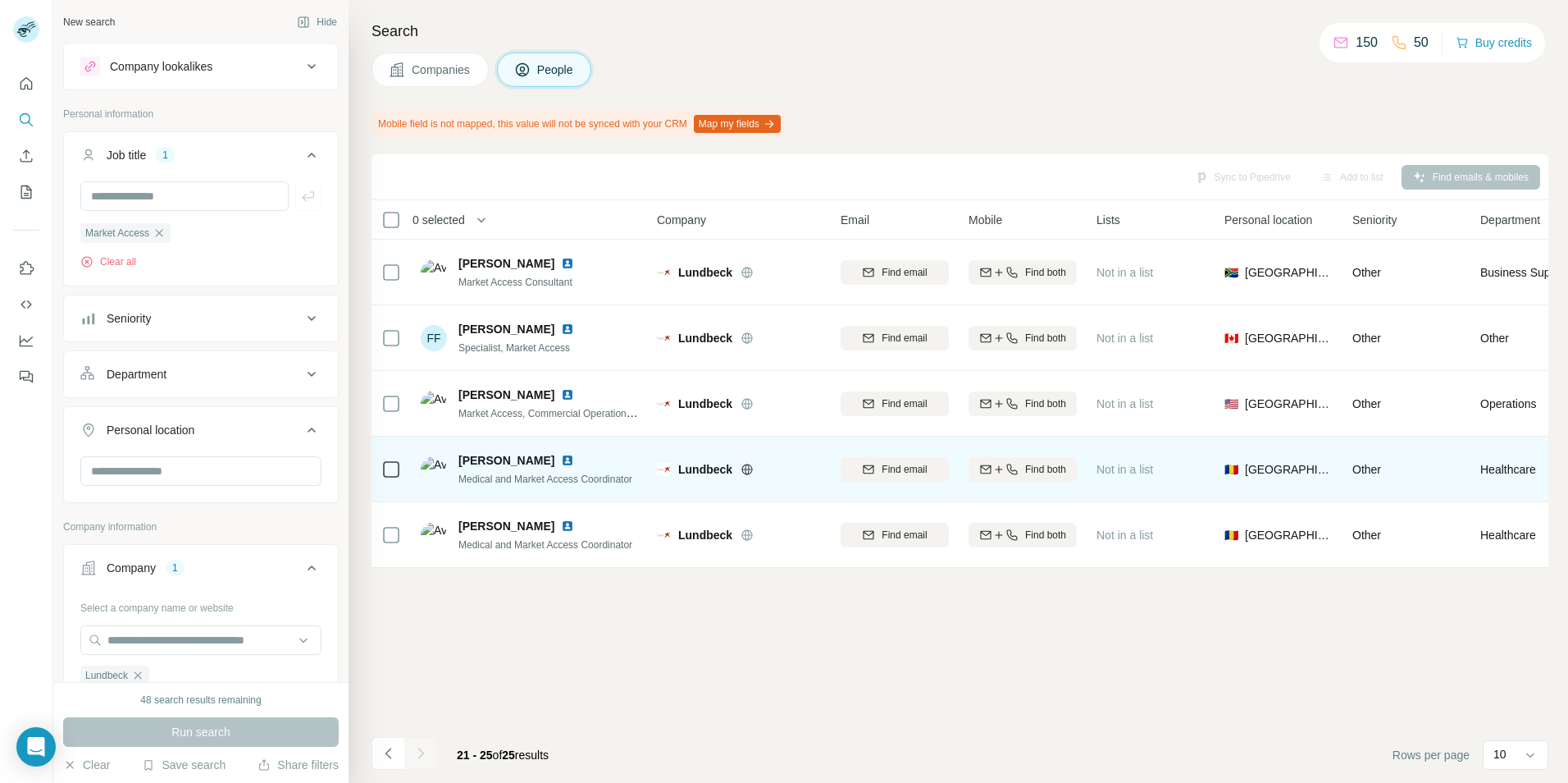
scroll to position [0, 0]
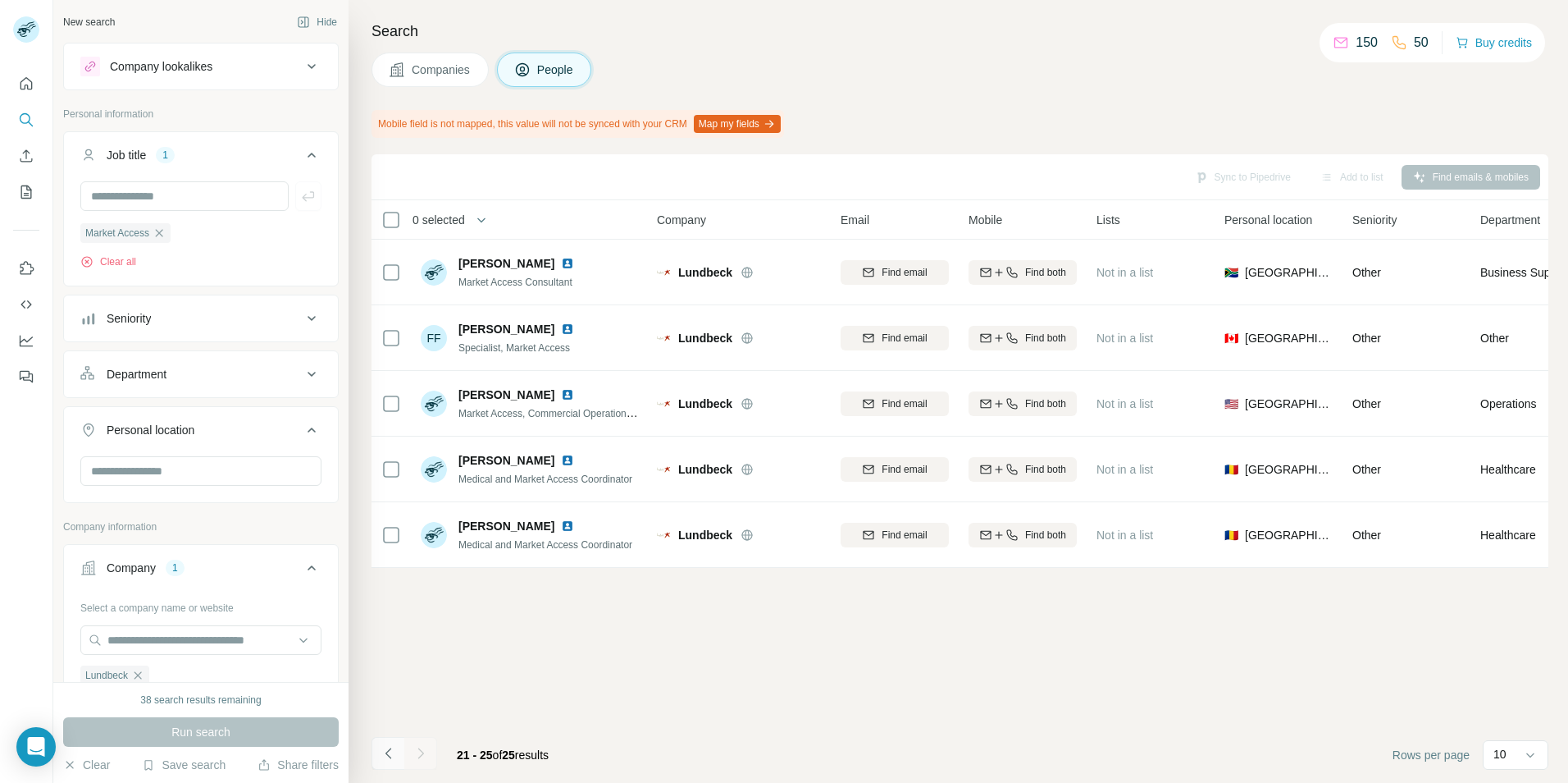
click at [382, 757] on icon "Navigate to previous page" at bounding box center [389, 753] width 17 height 17
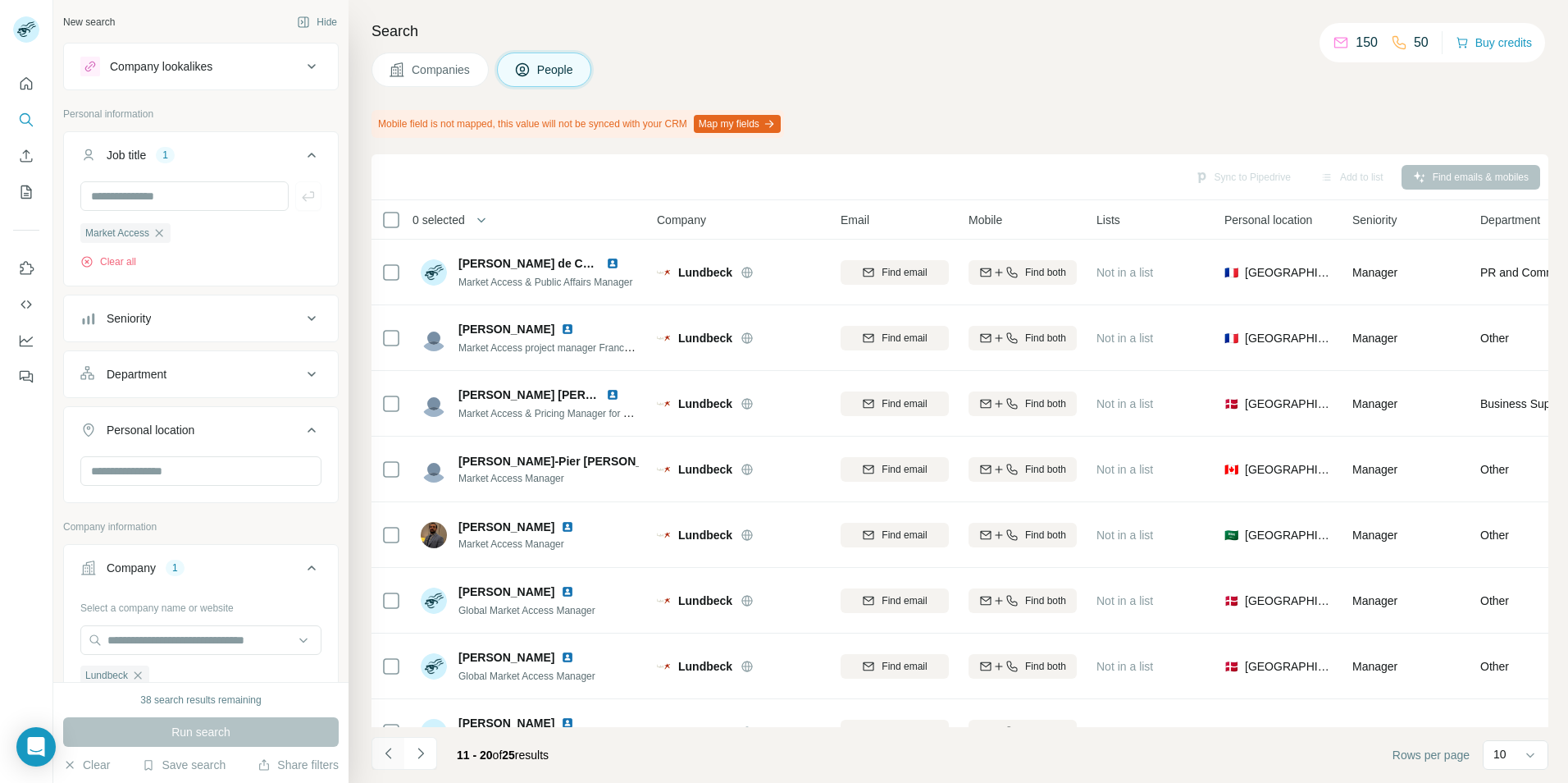
click at [382, 757] on icon "Navigate to previous page" at bounding box center [389, 753] width 17 height 17
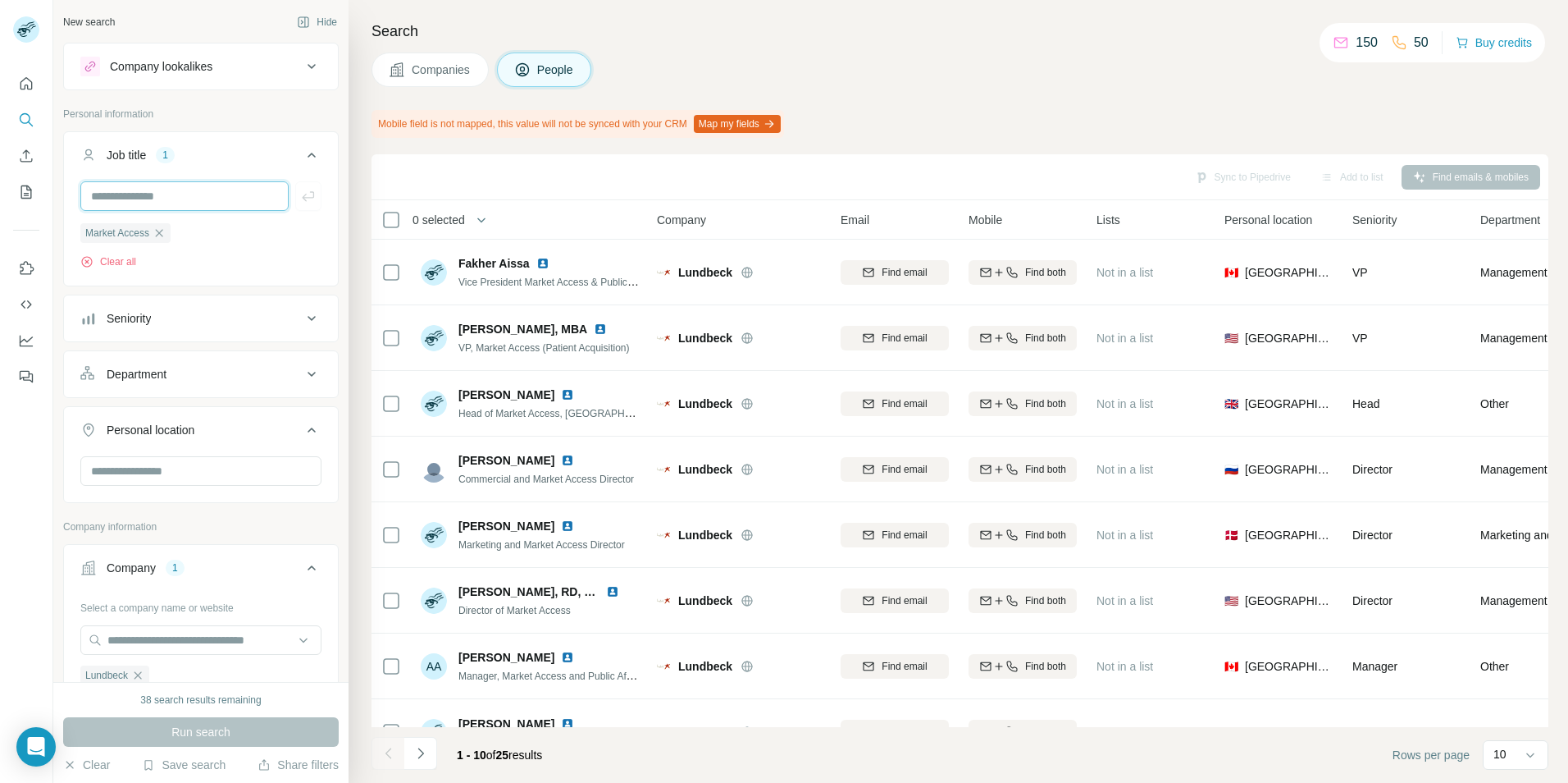
click at [184, 191] on input "text" at bounding box center [184, 196] width 208 height 29
type input "*"
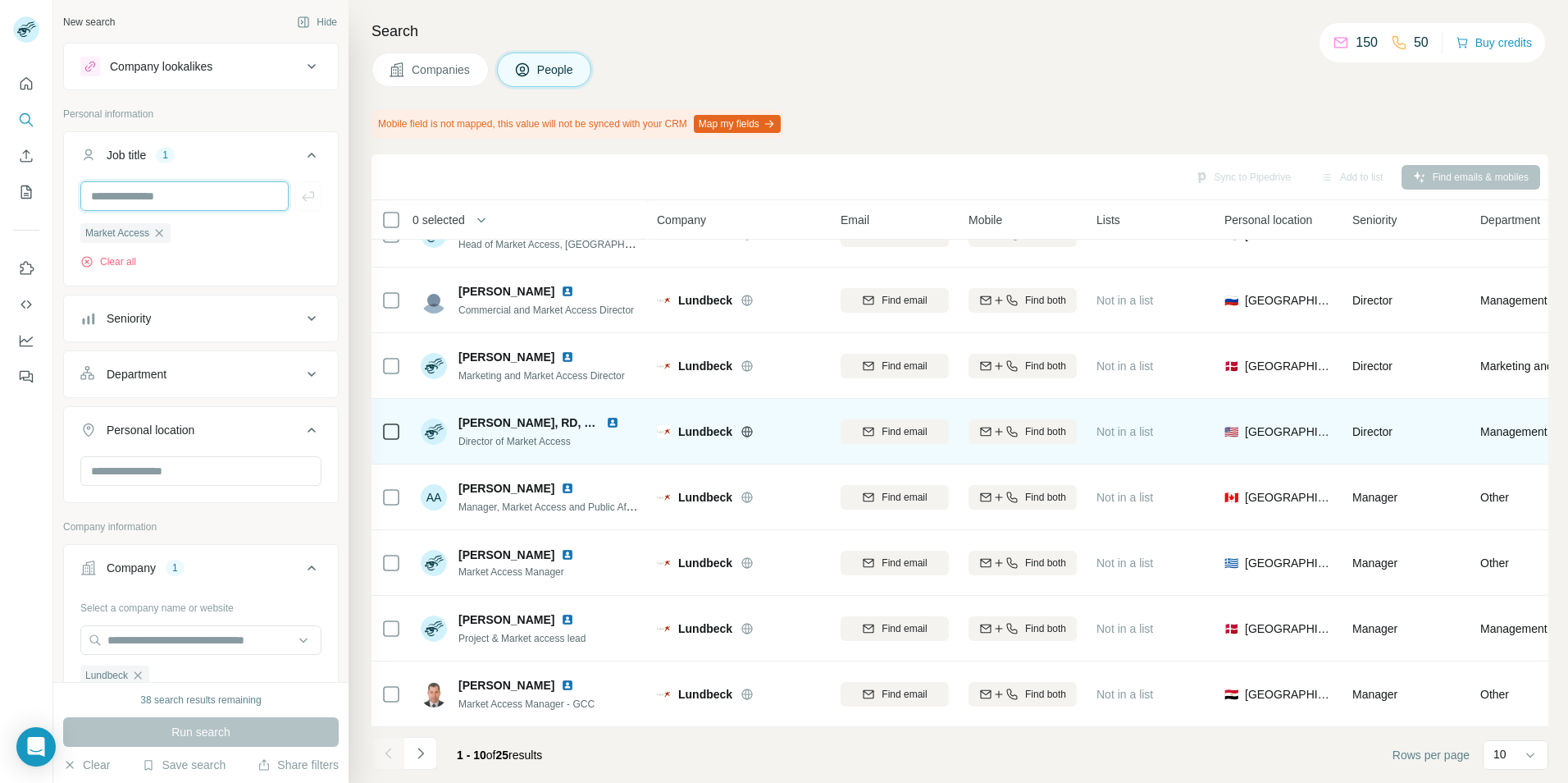
scroll to position [177, 0]
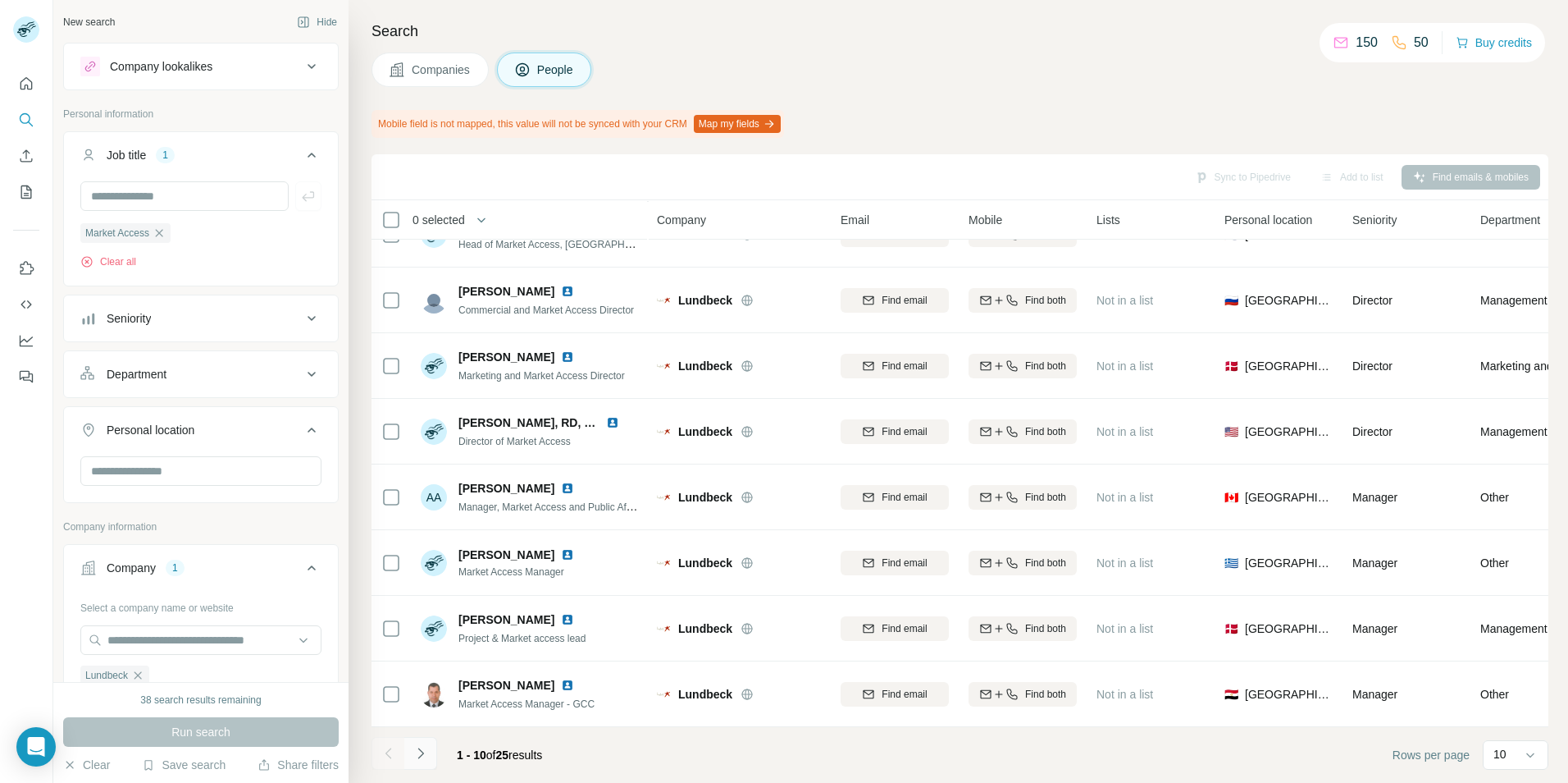
click at [429, 753] on button "Navigate to next page" at bounding box center [421, 753] width 33 height 33
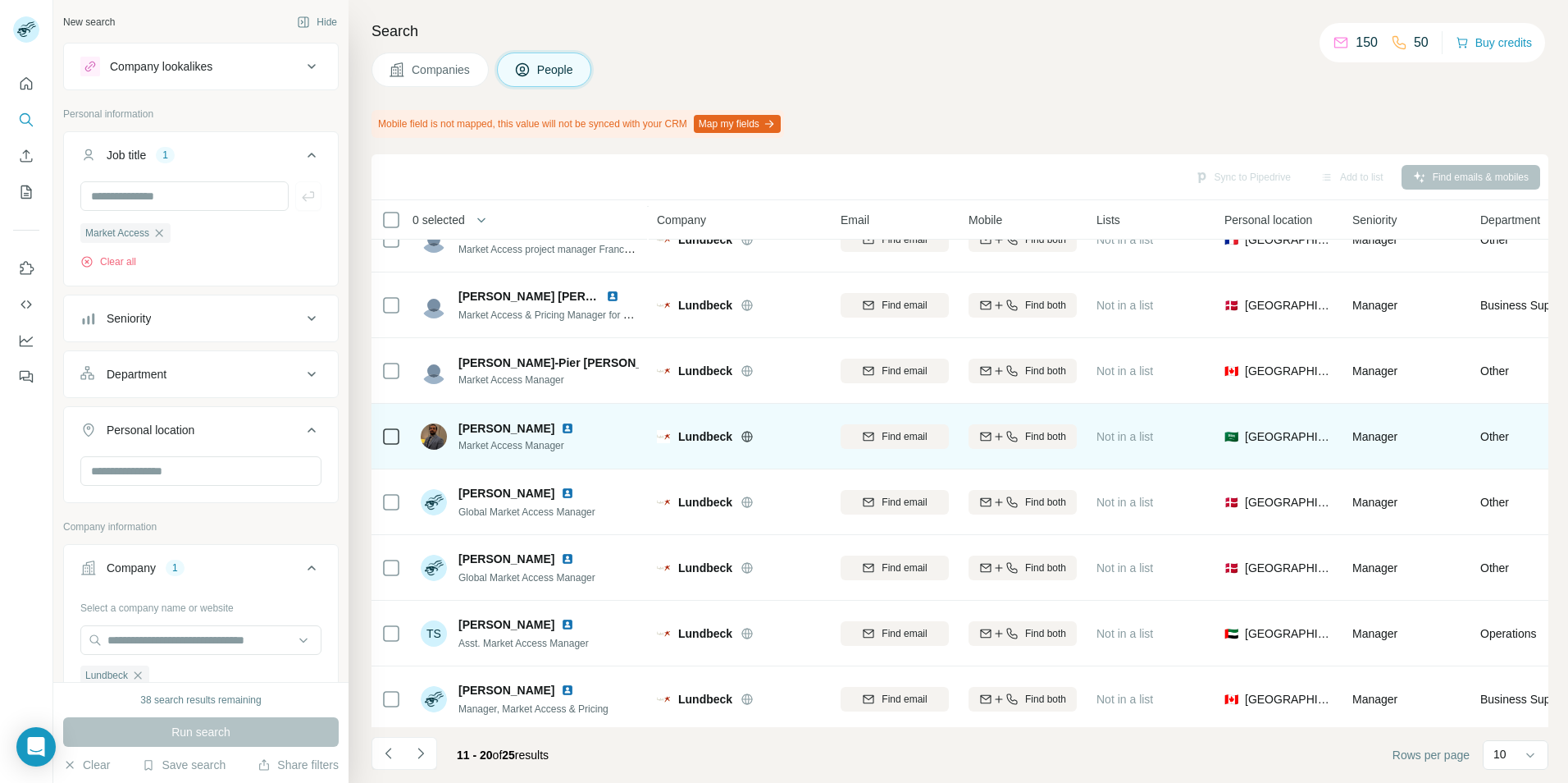
scroll to position [0, 0]
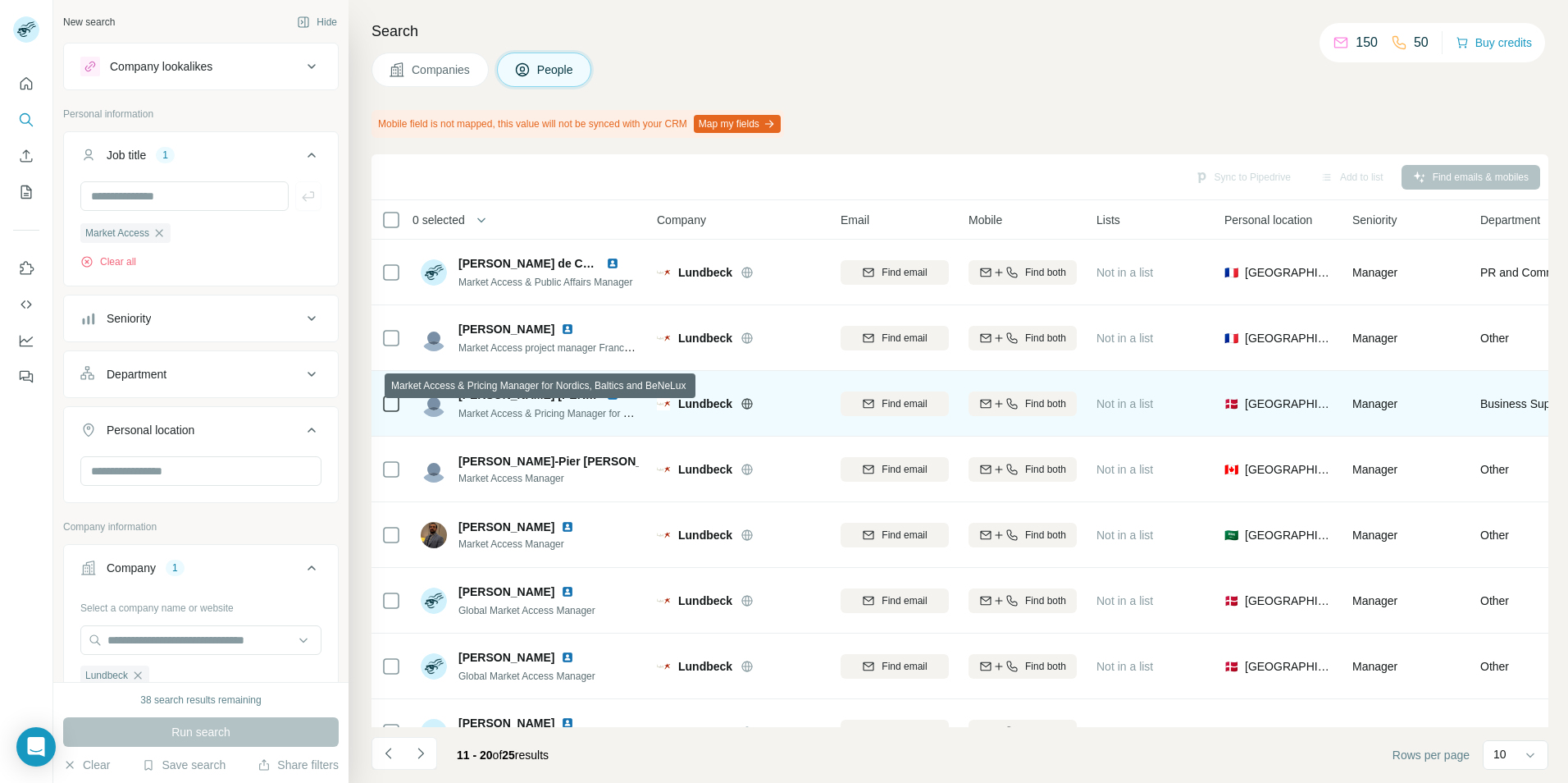
click at [607, 415] on span "Market Access & Pricing Manager for Nordics, Baltics and BeNeLux" at bounding box center [606, 412] width 295 height 13
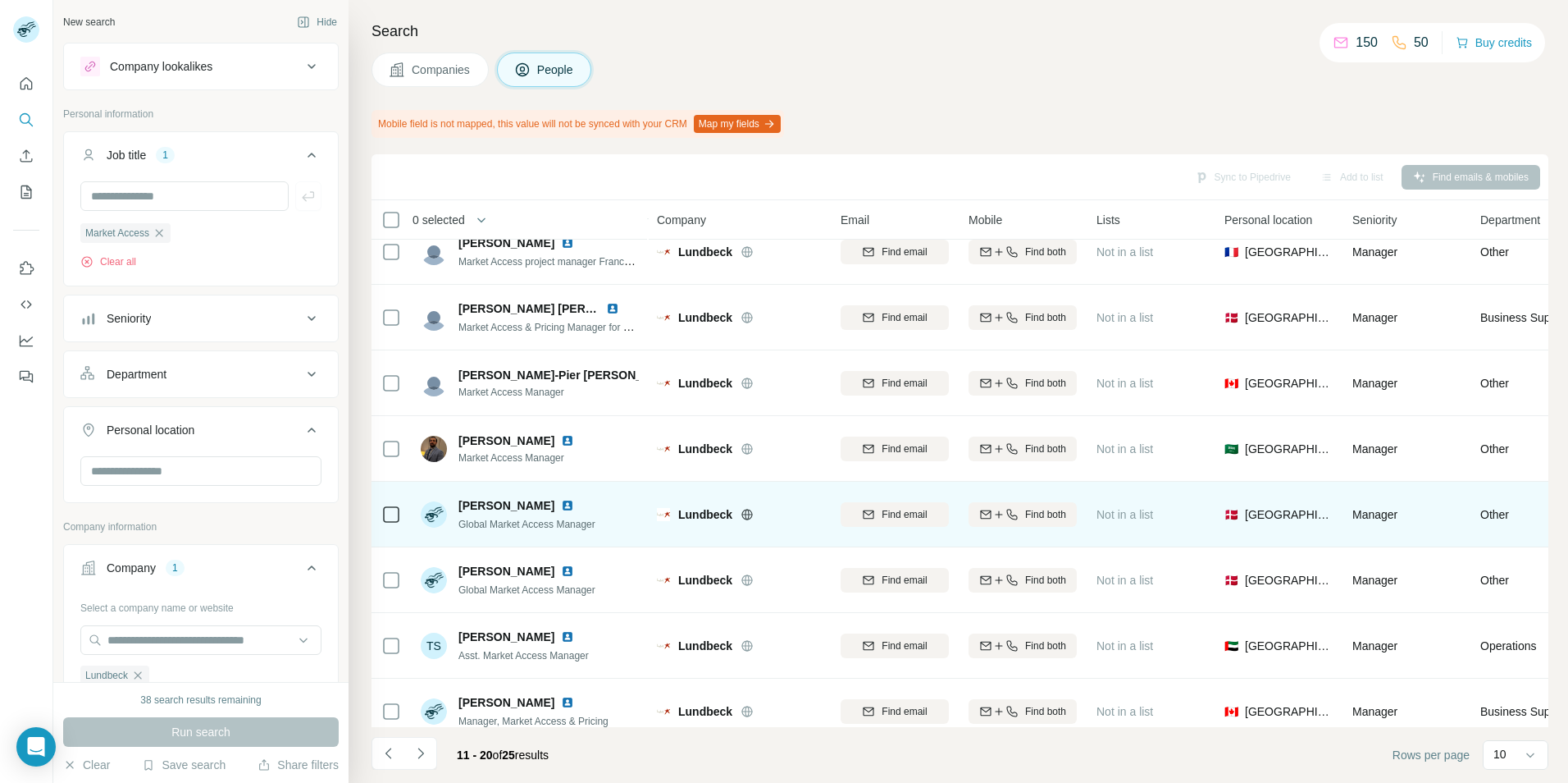
scroll to position [177, 0]
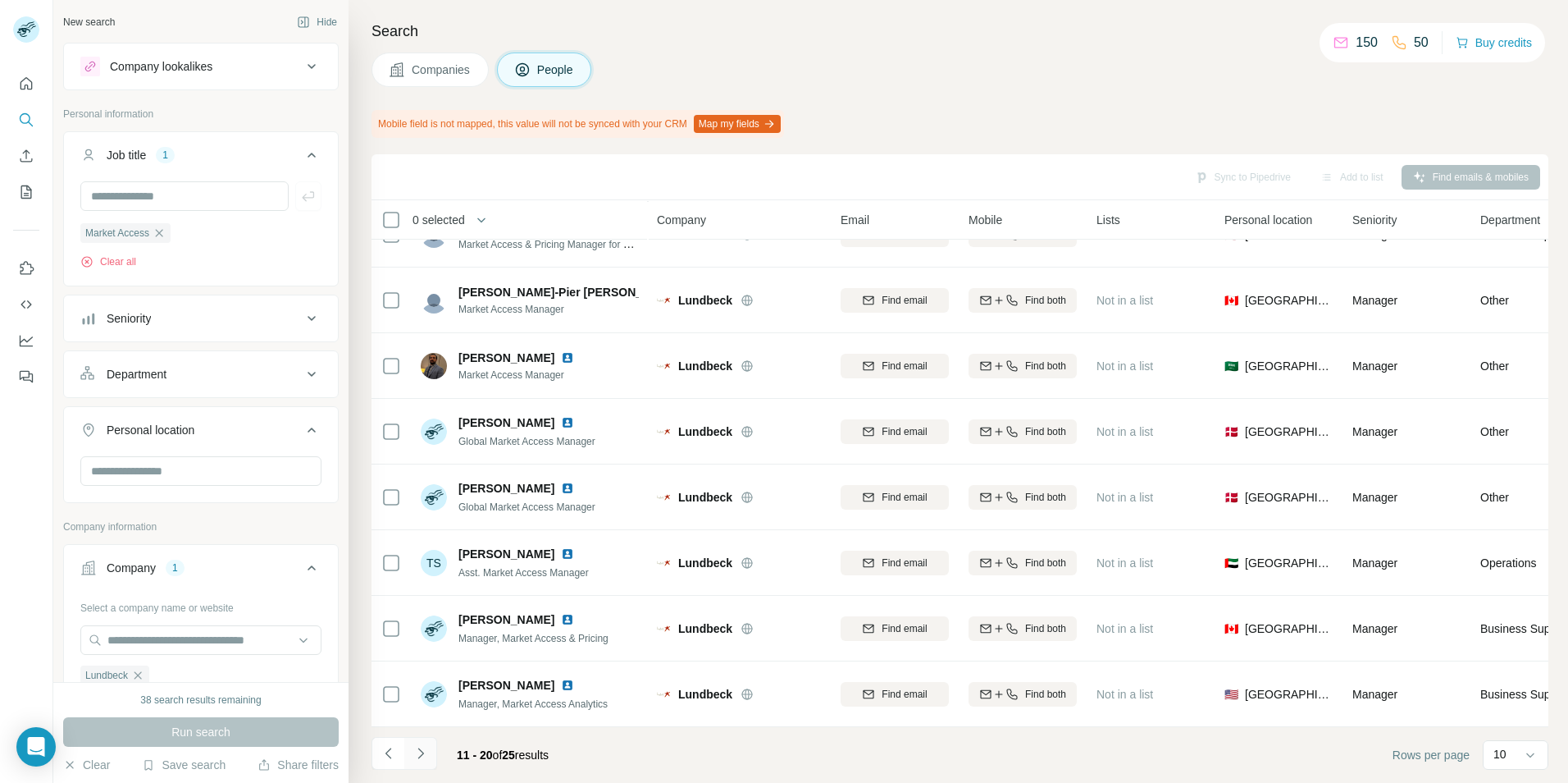
click at [427, 751] on icon "Navigate to next page" at bounding box center [421, 753] width 17 height 17
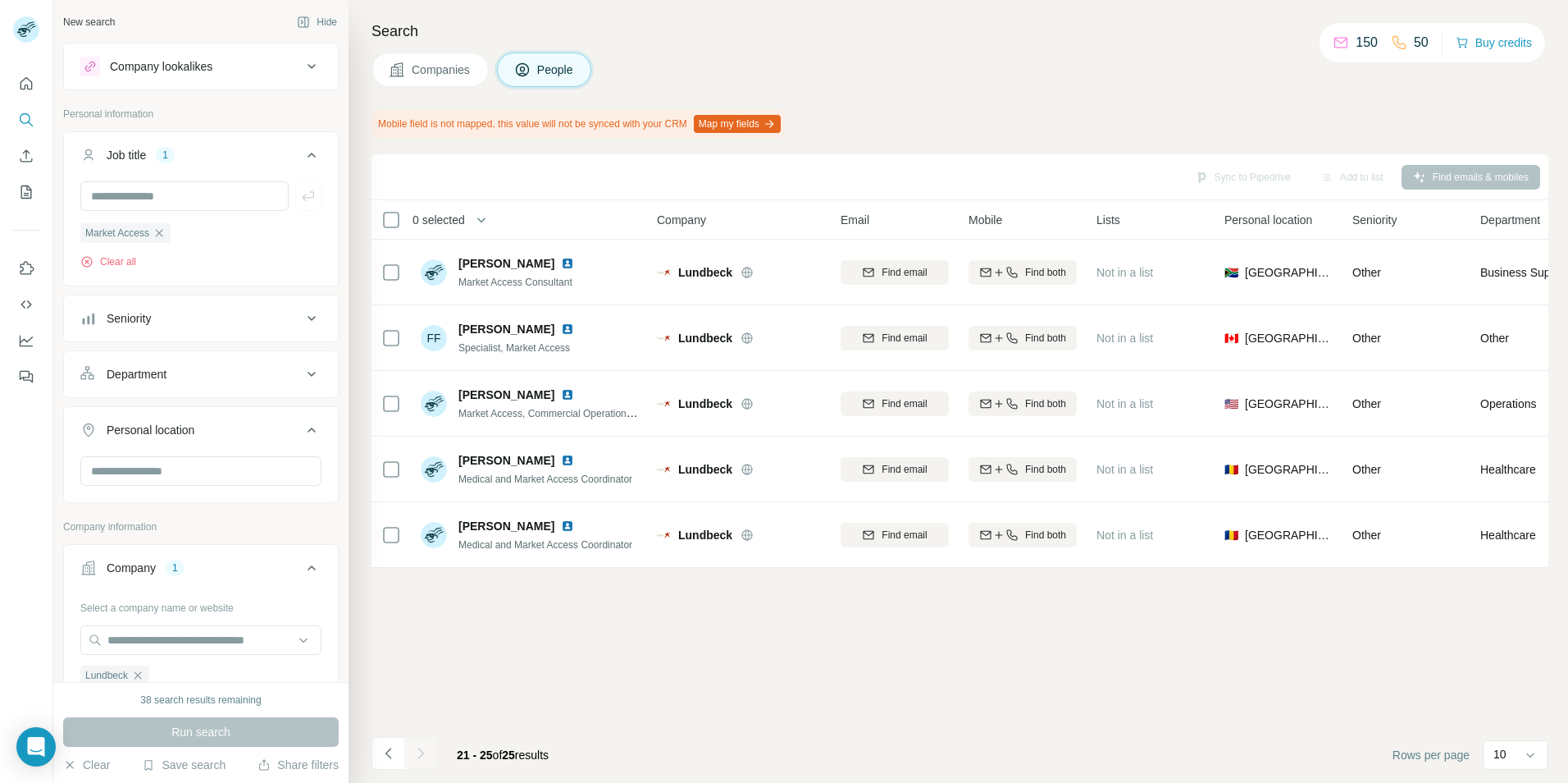
scroll to position [0, 0]
click at [359, 758] on div "Search Companies People Mobile field is not mapped, this value will not be sync…" at bounding box center [958, 392] width 1219 height 783
click at [376, 748] on button "Navigate to previous page" at bounding box center [388, 753] width 33 height 33
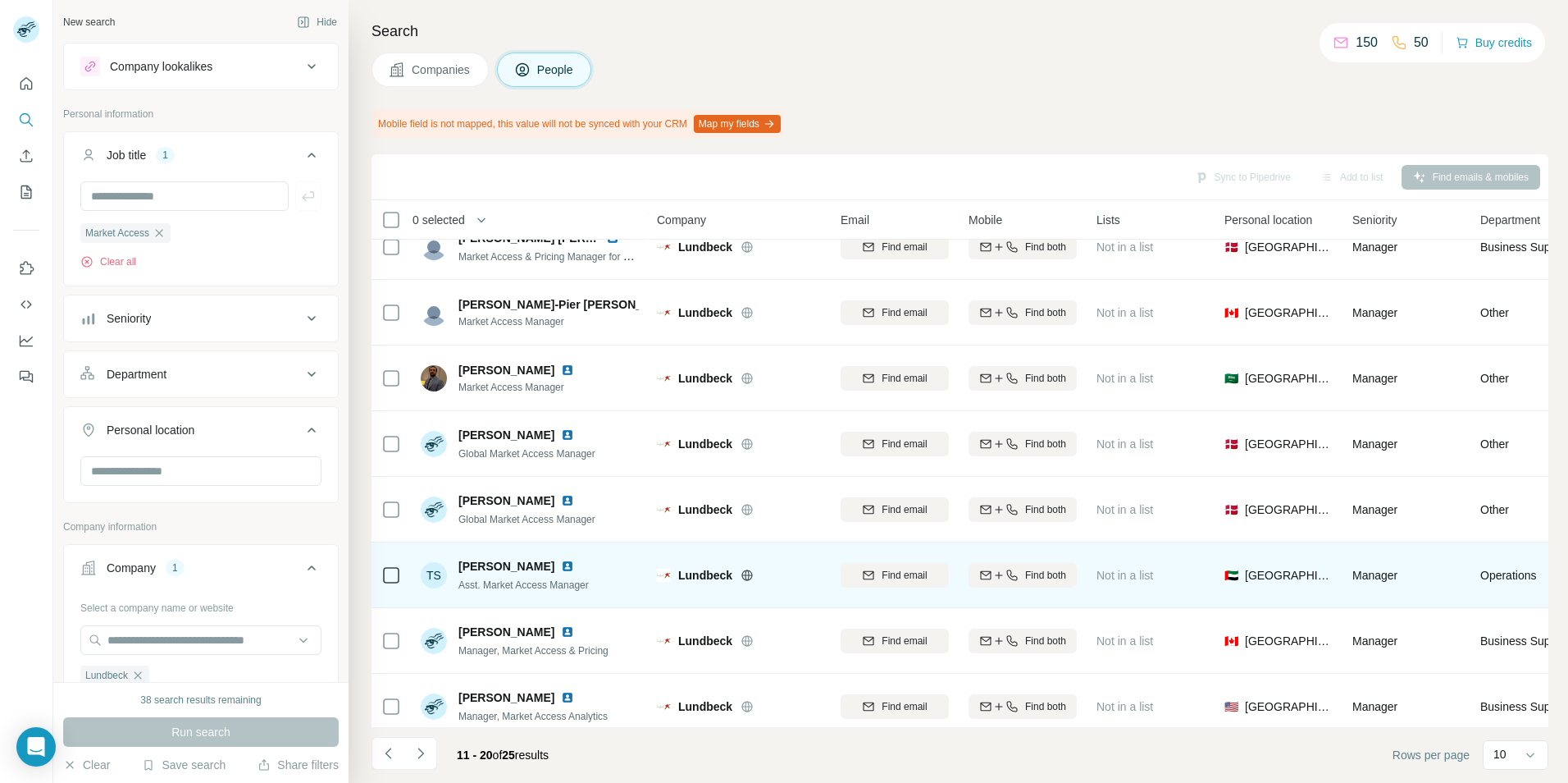
scroll to position [177, 0]
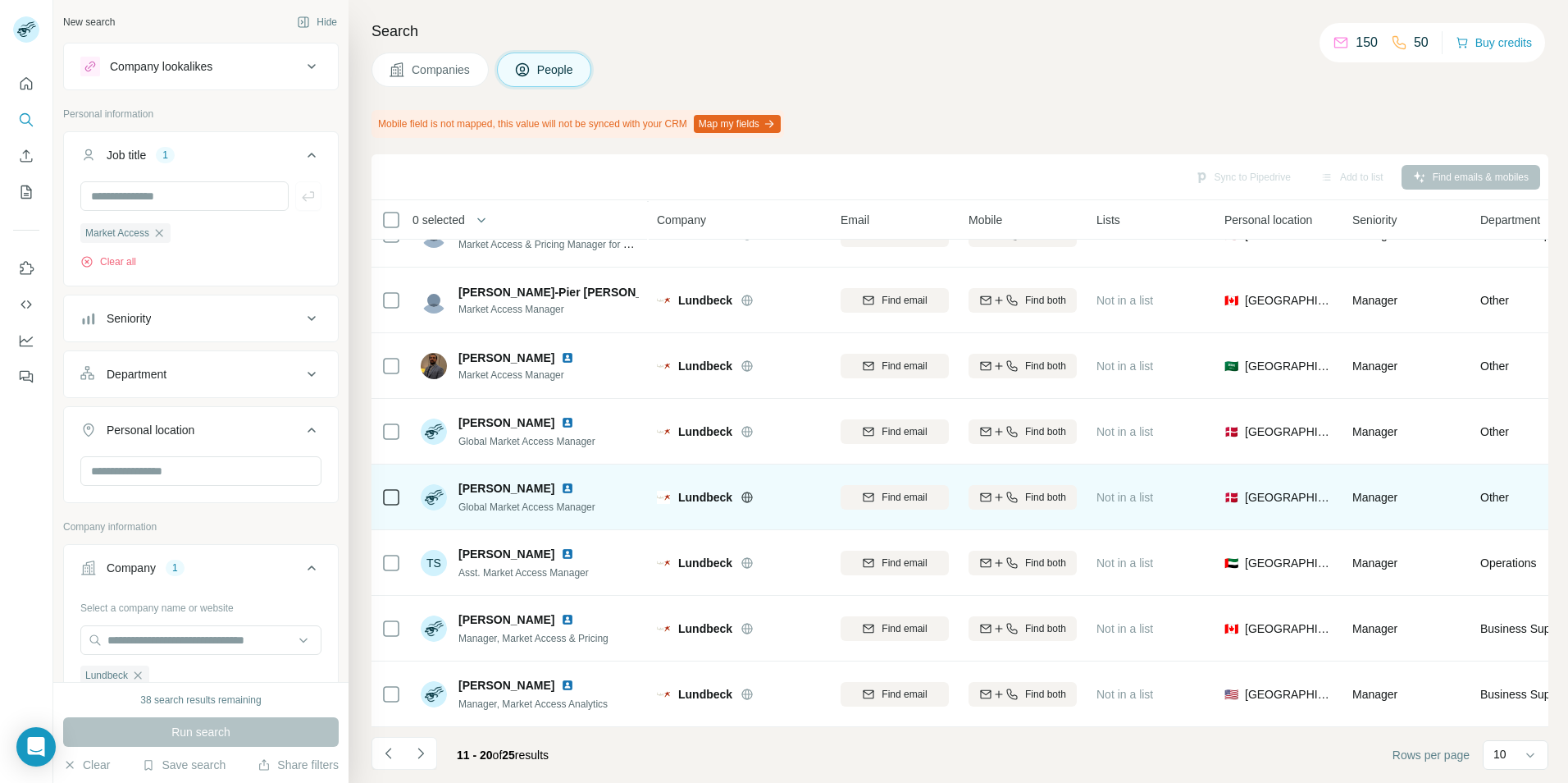
click at [564, 482] on img at bounding box center [568, 488] width 13 height 13
click at [908, 490] on span "Find email" at bounding box center [904, 497] width 45 height 15
click at [1117, 492] on icon at bounding box center [1109, 495] width 17 height 17
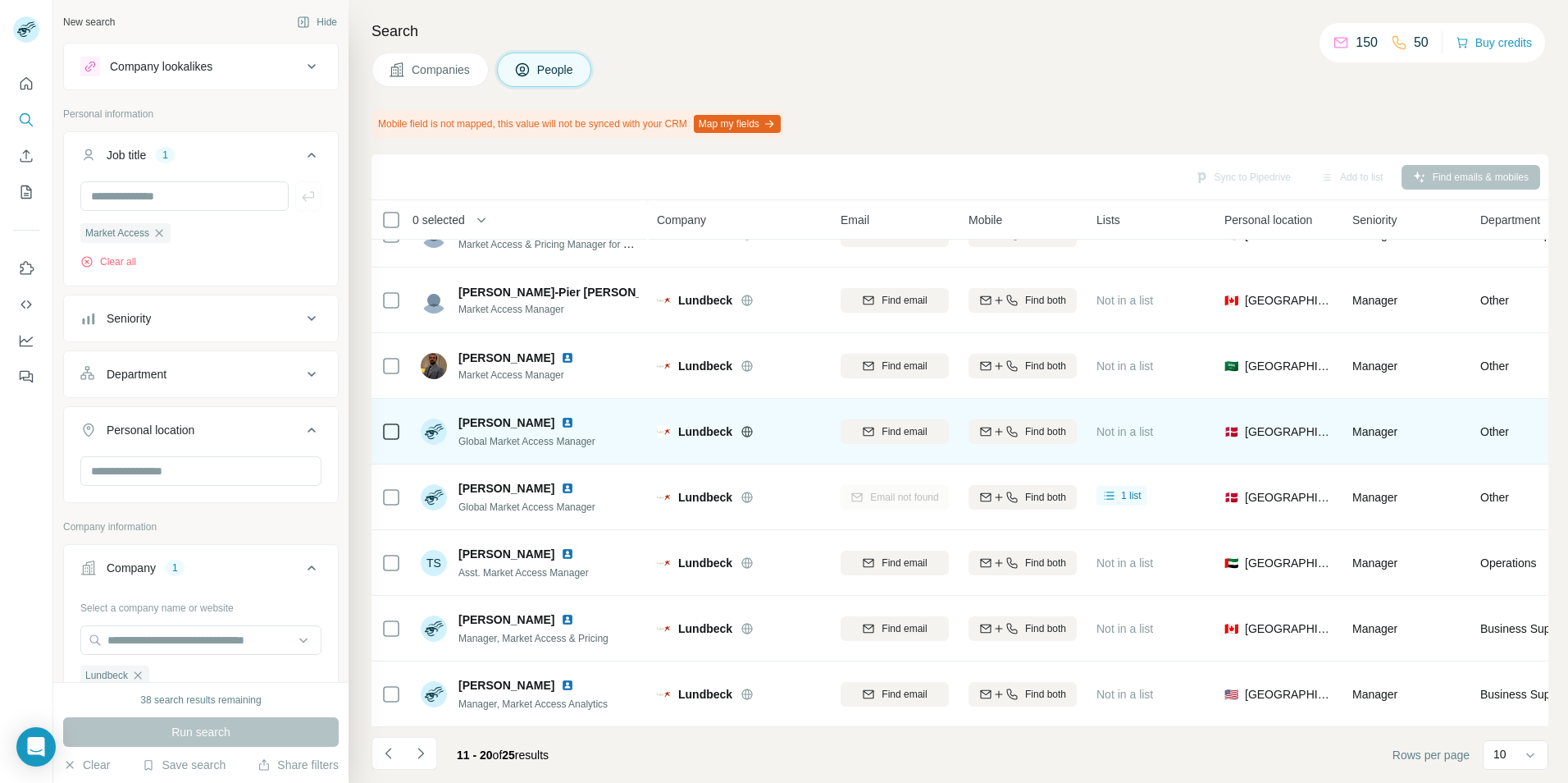
click at [869, 432] on button "Find email" at bounding box center [894, 431] width 108 height 25
click at [874, 424] on div "Find email" at bounding box center [894, 430] width 108 height 45
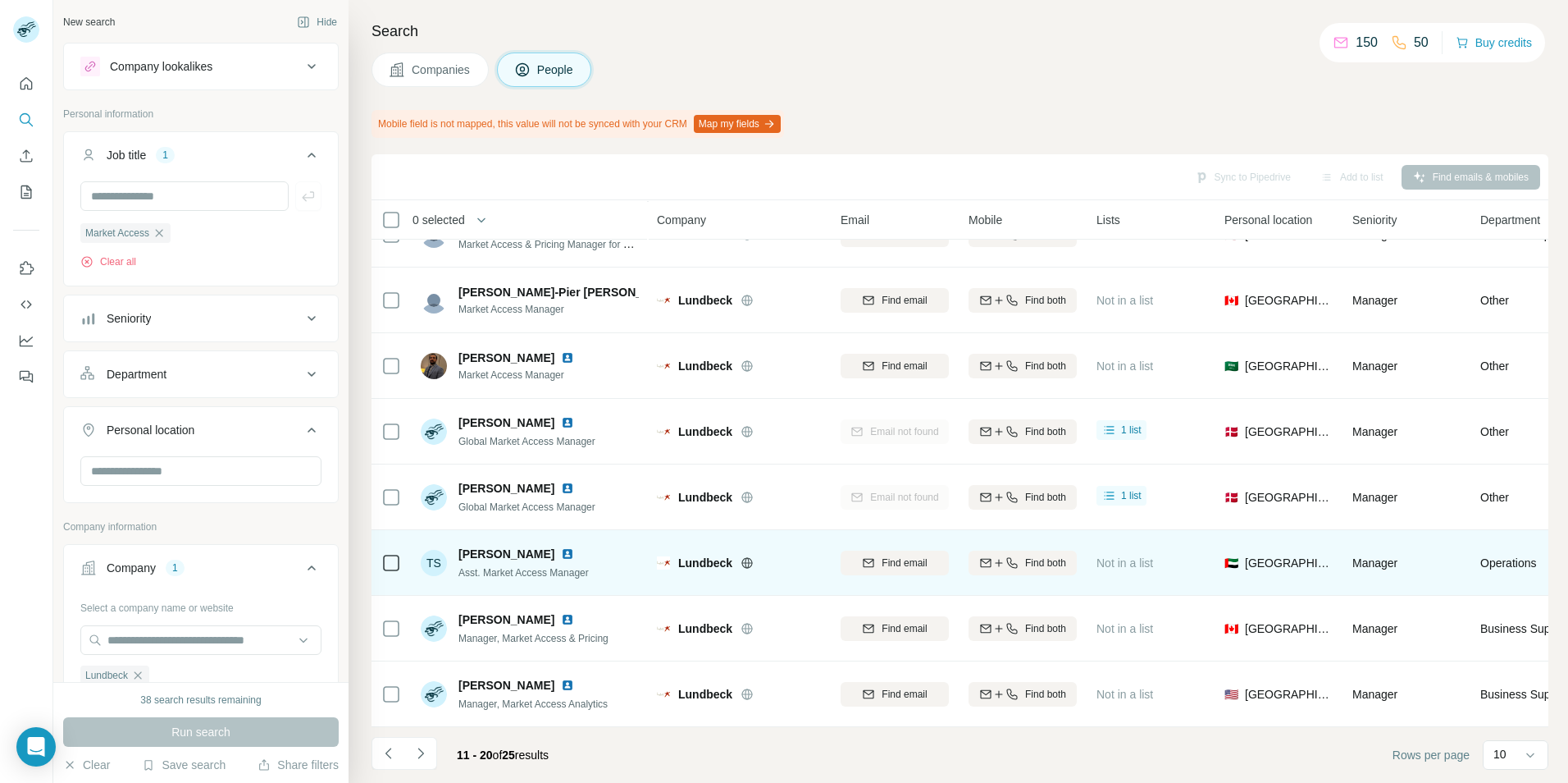
click at [561, 547] on img at bounding box center [568, 554] width 13 height 13
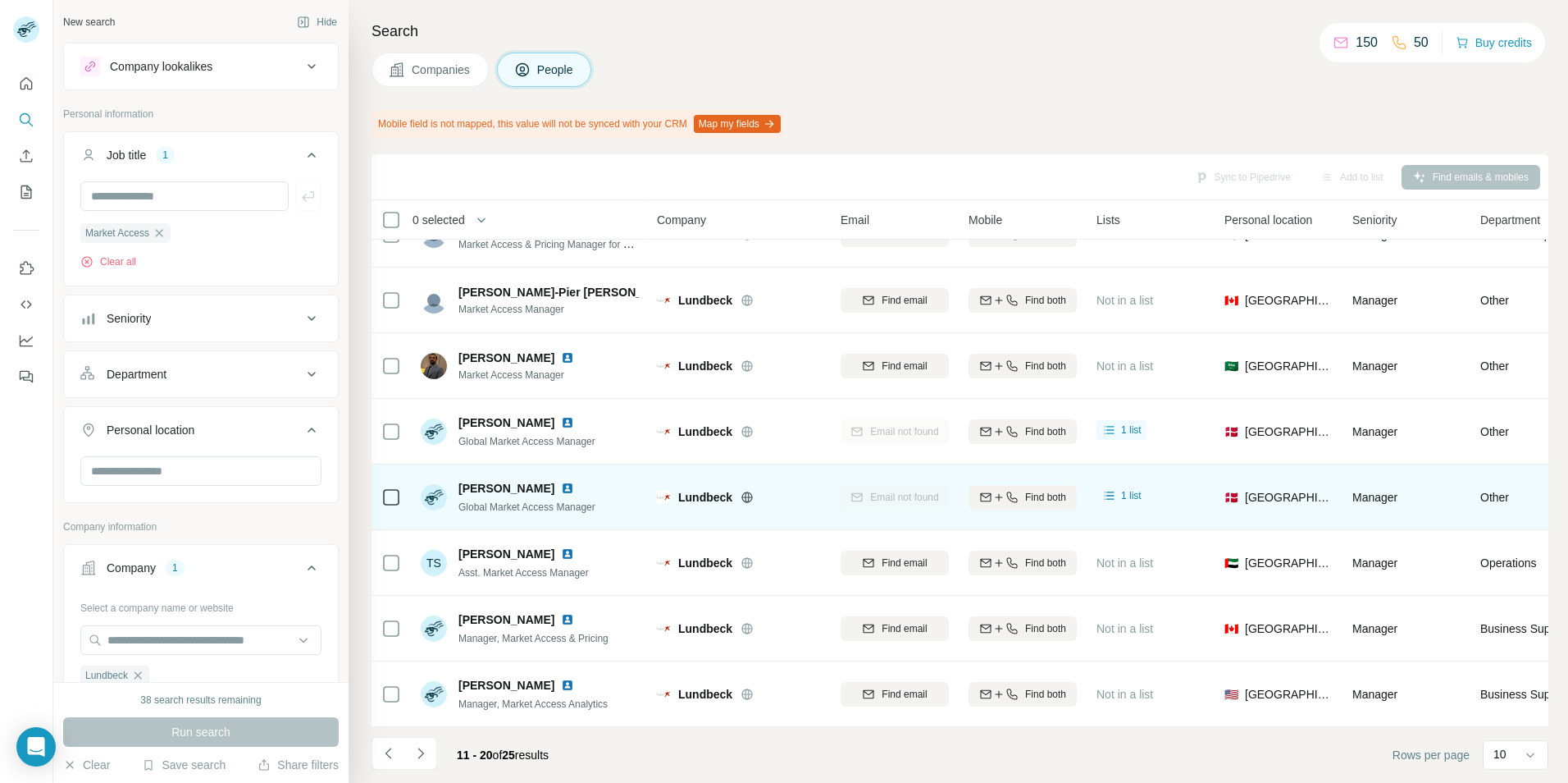
click at [567, 482] on img at bounding box center [568, 488] width 13 height 13
